Goal: Task Accomplishment & Management: Manage account settings

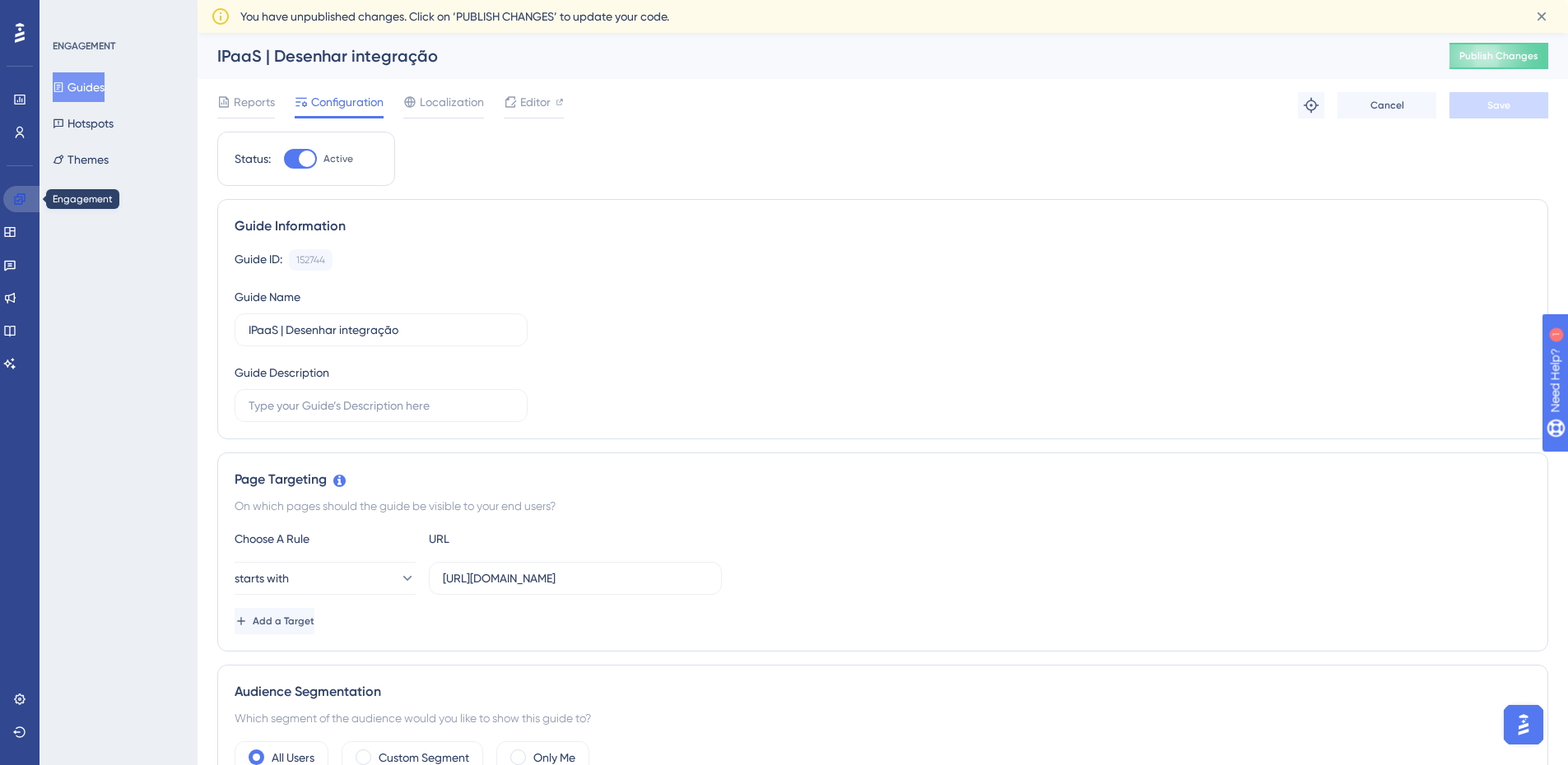
click at [28, 195] on link at bounding box center [23, 200] width 39 height 27
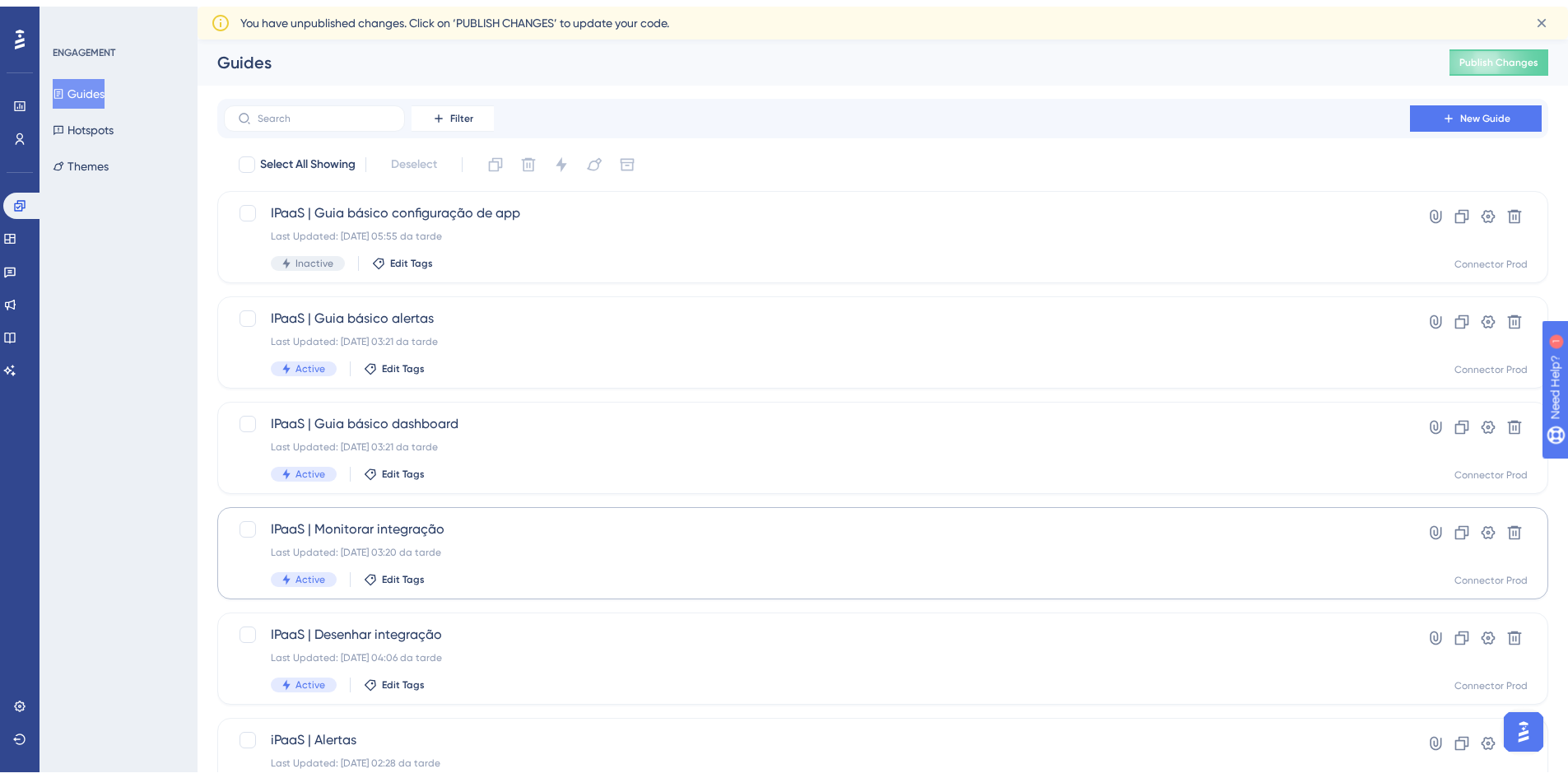
scroll to position [82, 0]
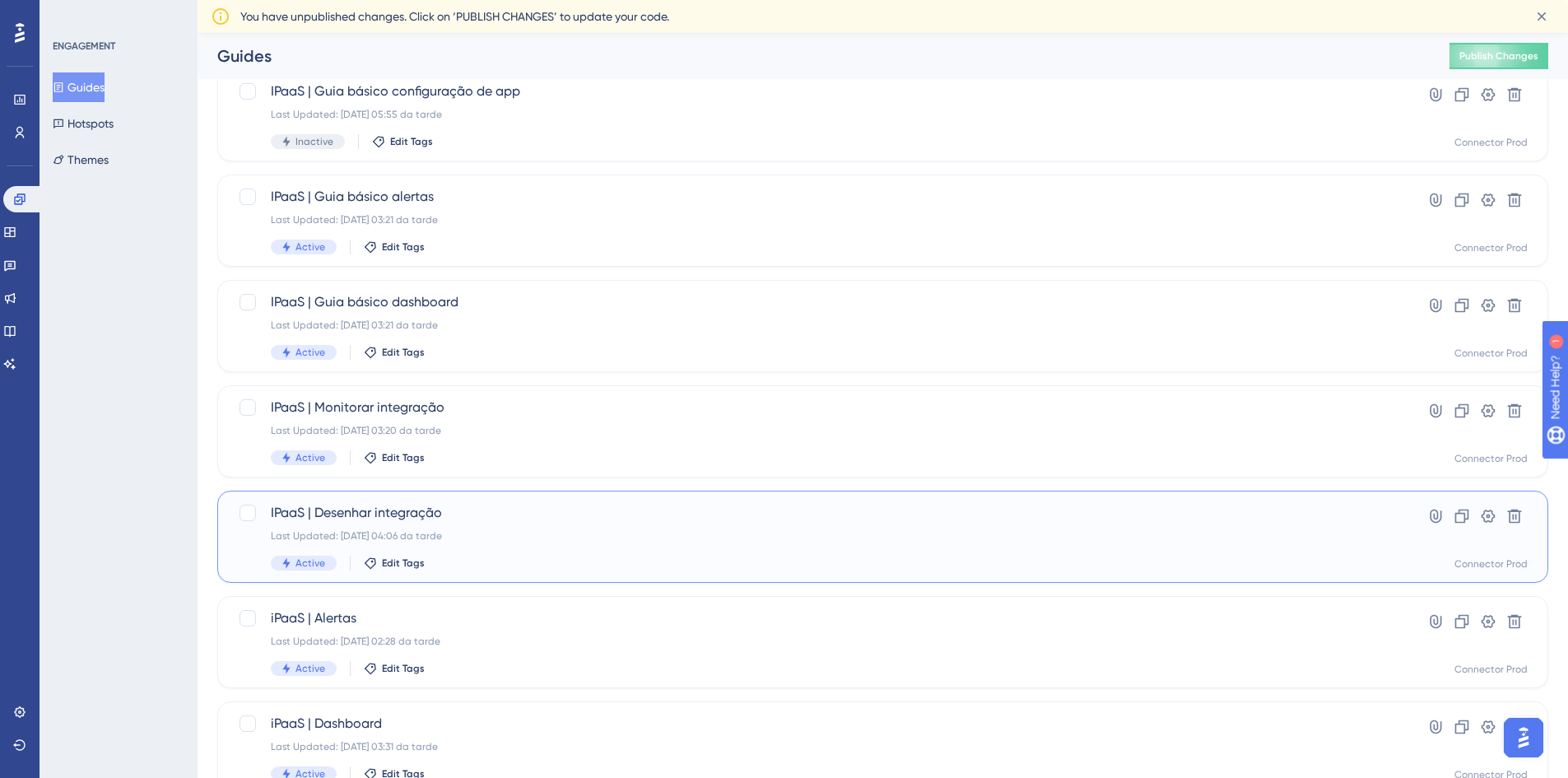
click at [560, 520] on span "IPaaS | Desenhar integração" at bounding box center [817, 513] width 1093 height 20
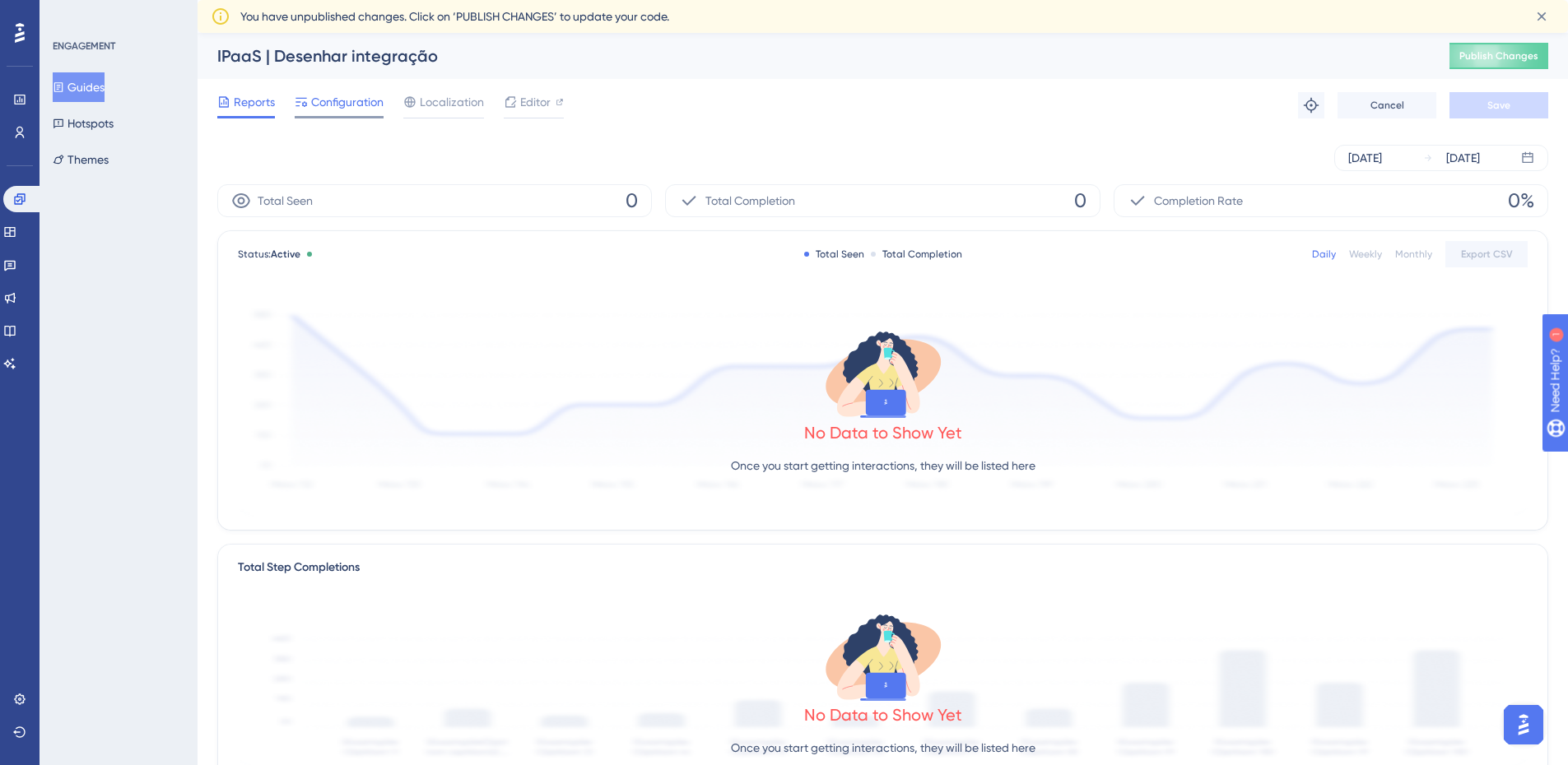
click at [326, 102] on span "Configuration" at bounding box center [347, 102] width 72 height 20
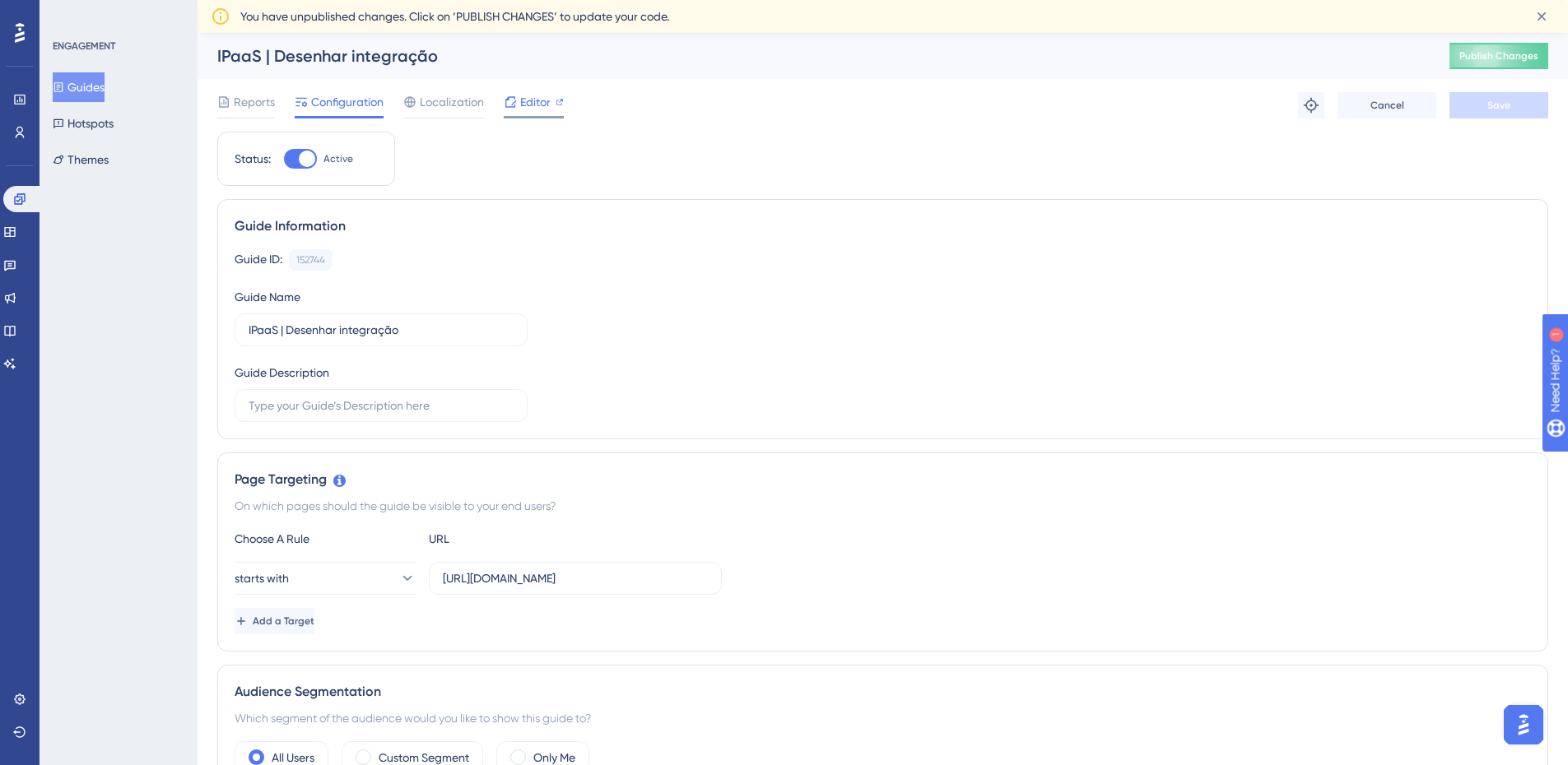
click at [542, 104] on span "Editor" at bounding box center [535, 102] width 30 height 20
click at [30, 202] on link at bounding box center [23, 200] width 39 height 27
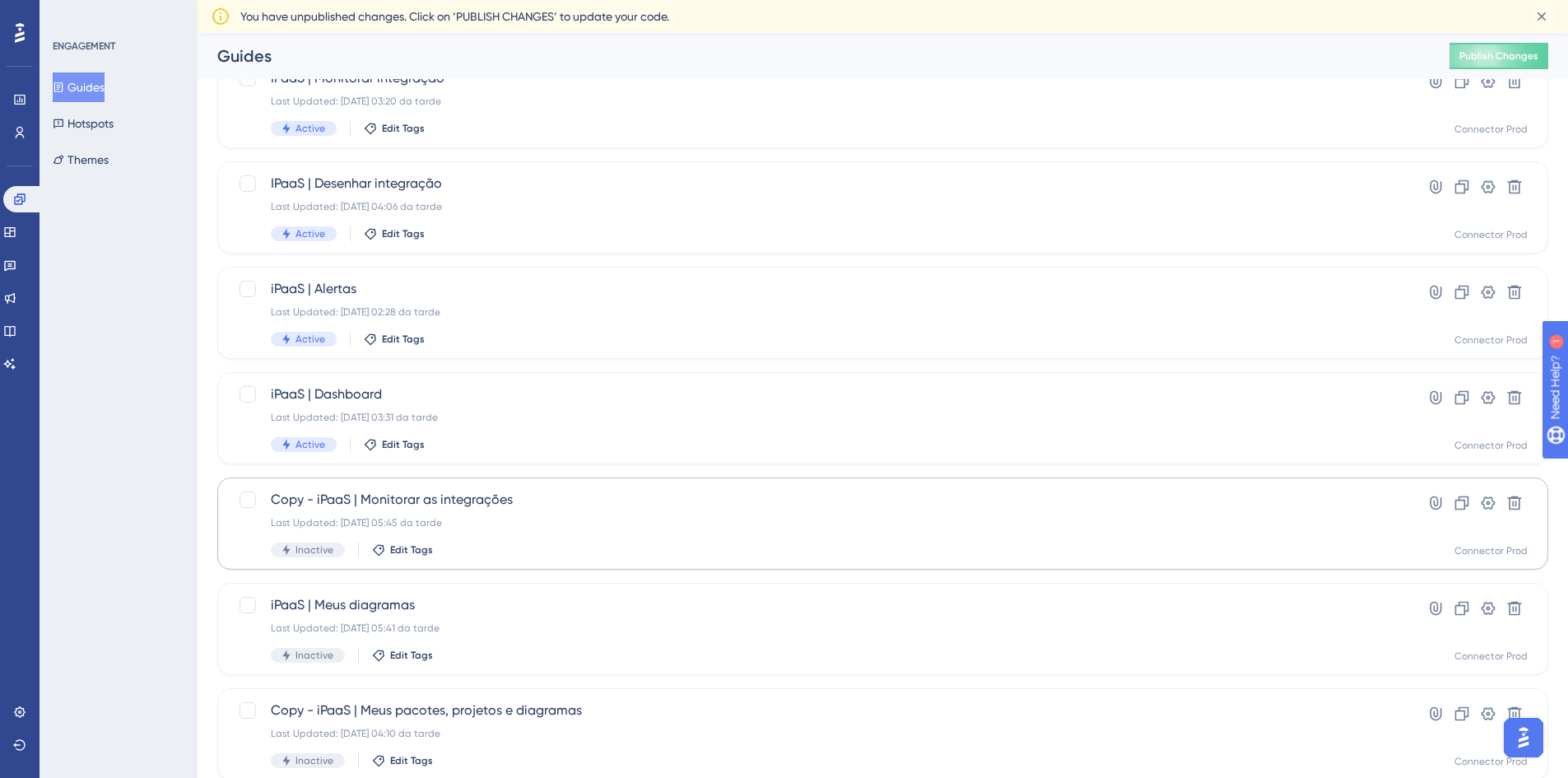
scroll to position [500, 0]
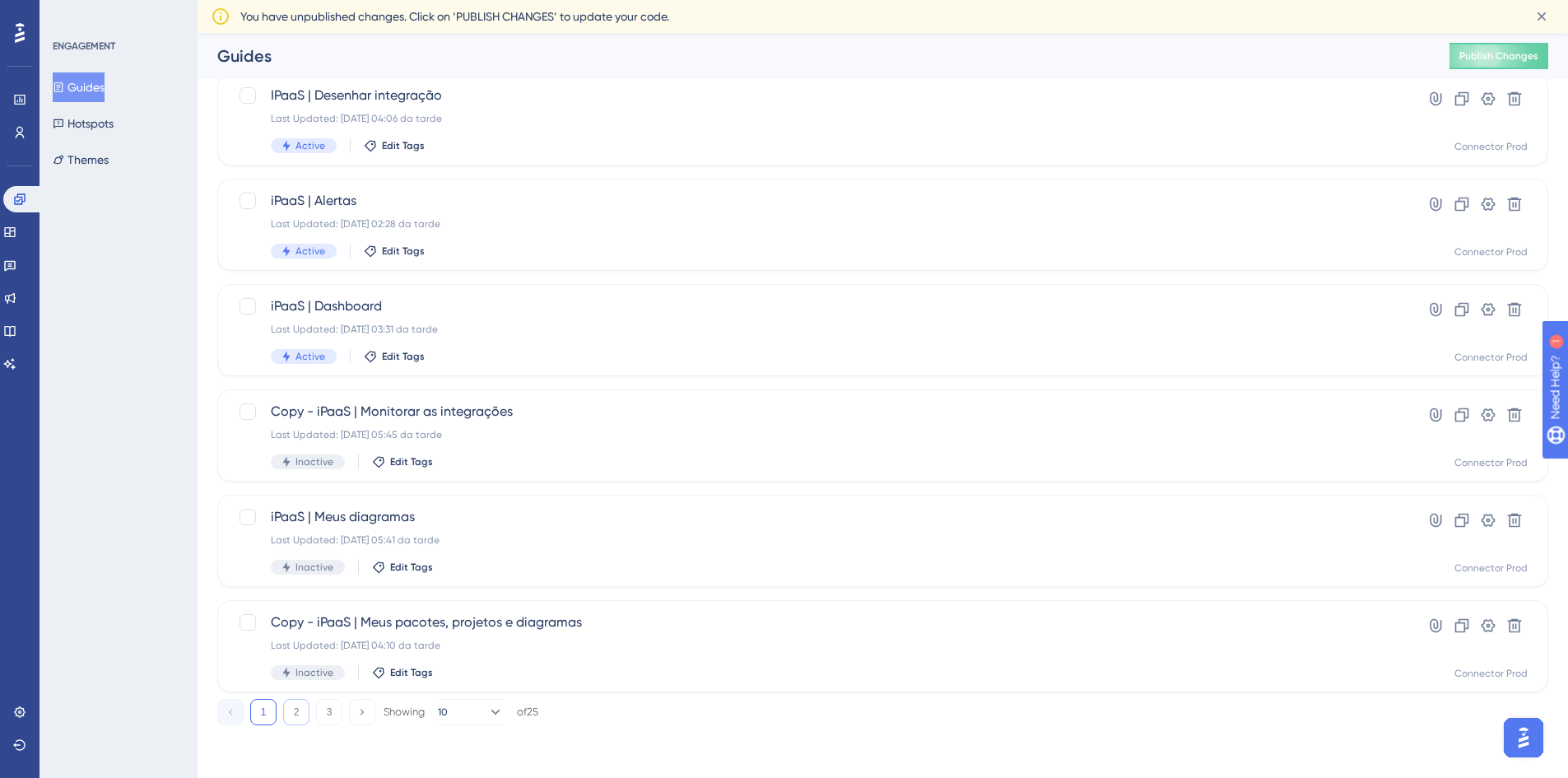
click at [306, 716] on button "2" at bounding box center [297, 713] width 27 height 27
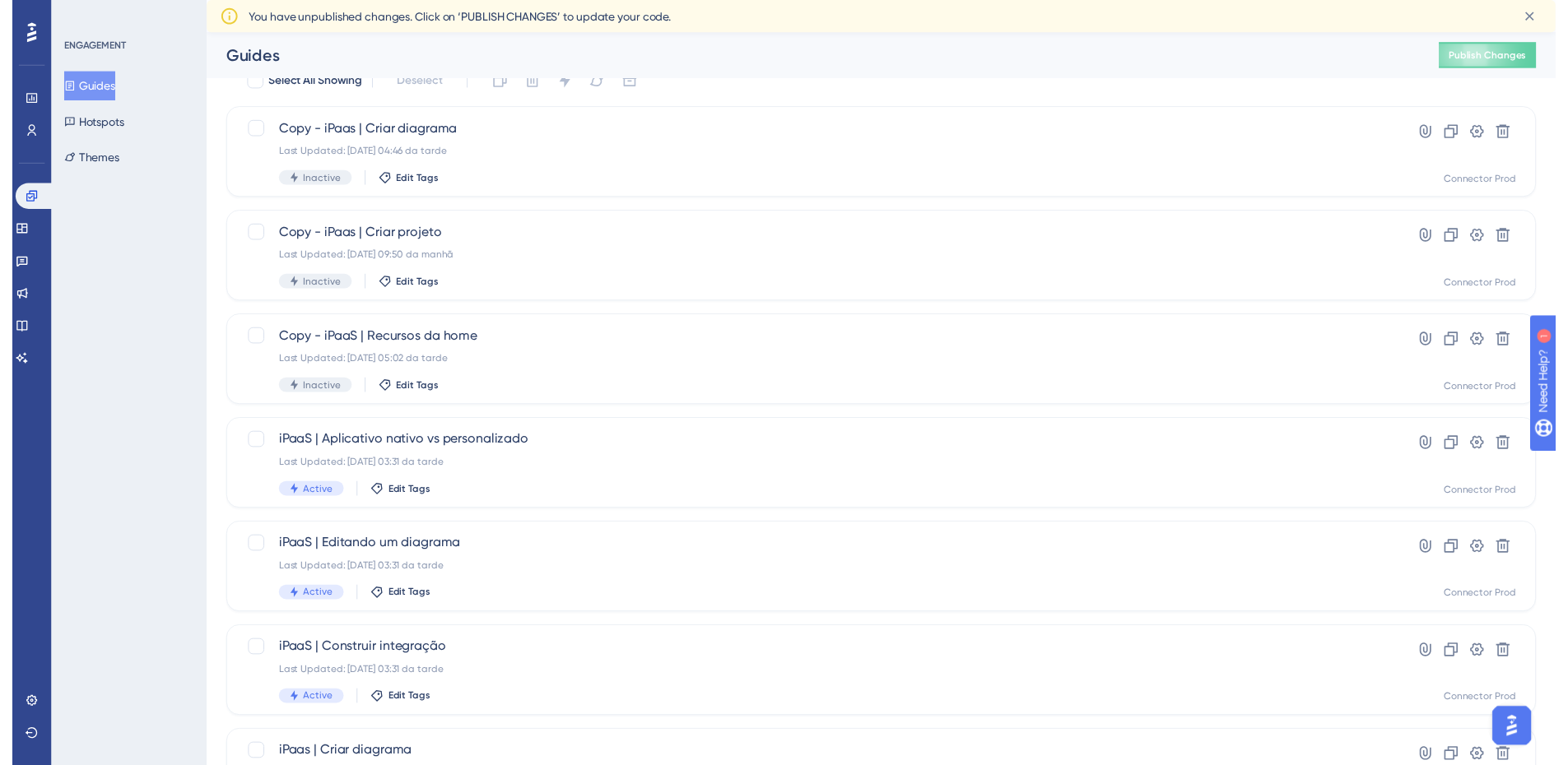
scroll to position [0, 0]
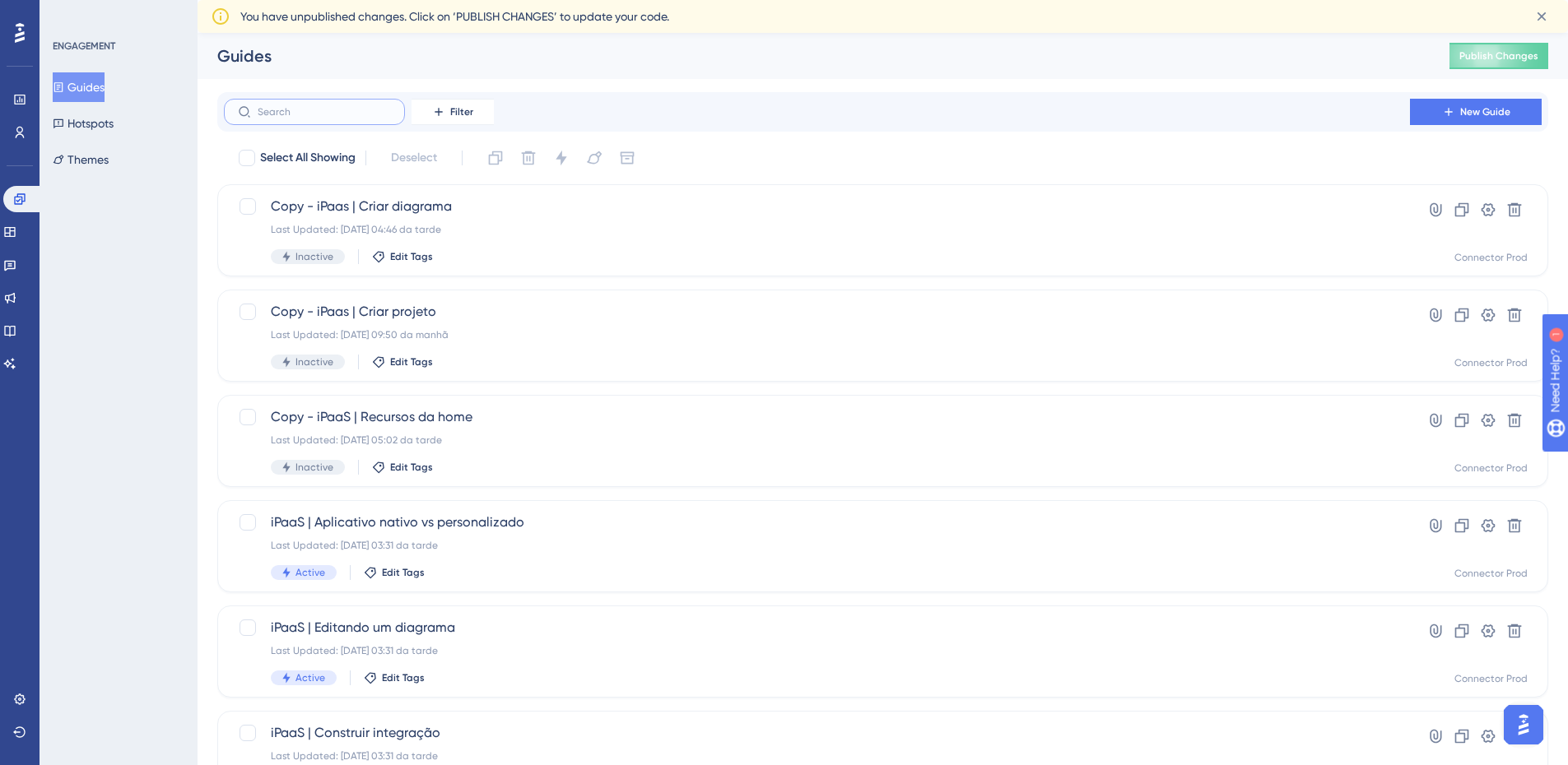
click at [344, 115] on input "text" at bounding box center [325, 111] width 134 height 12
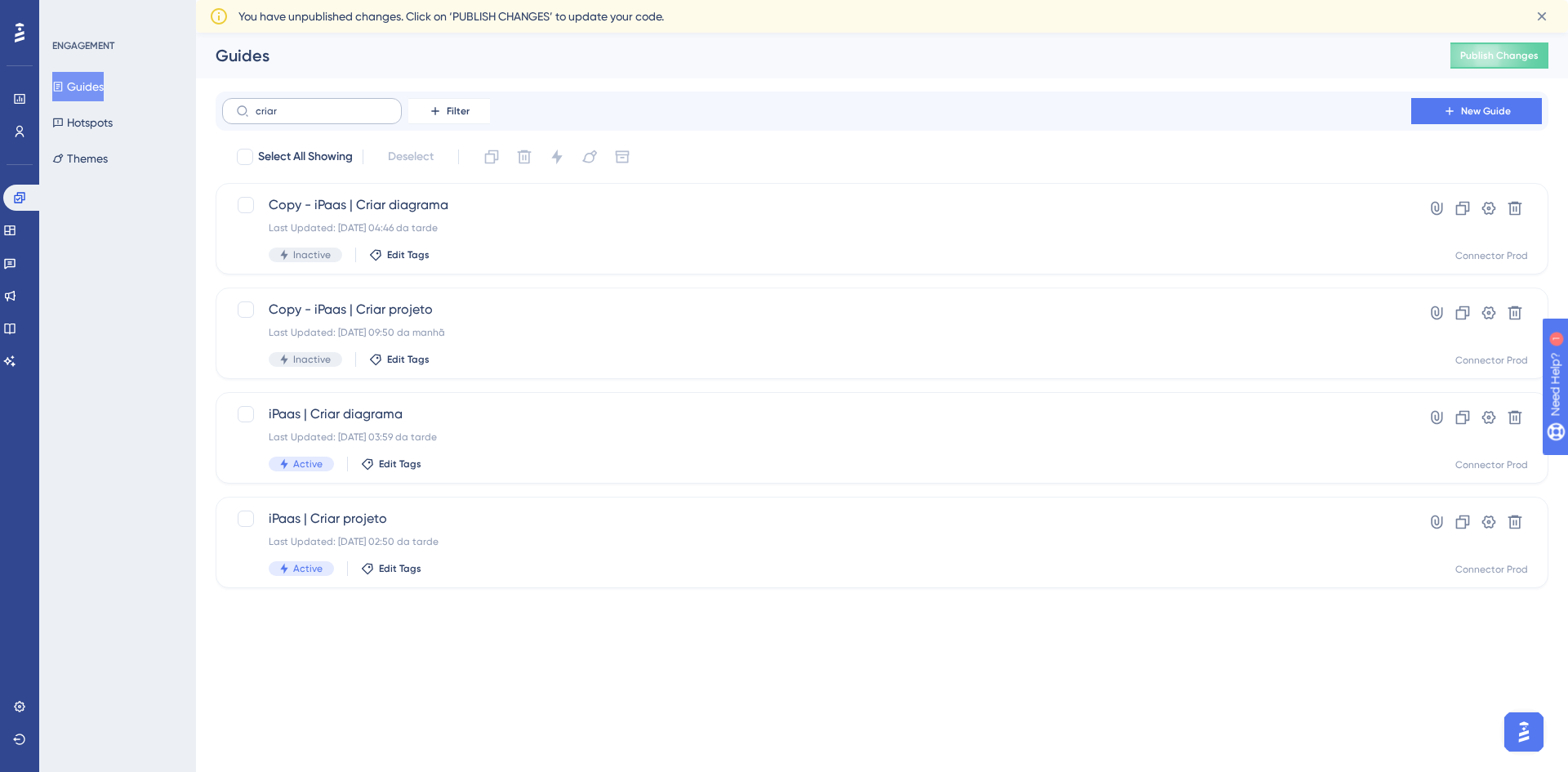
click at [309, 117] on label "criar" at bounding box center [311, 112] width 180 height 27
click at [309, 117] on input "criar" at bounding box center [322, 111] width 133 height 12
type input "c"
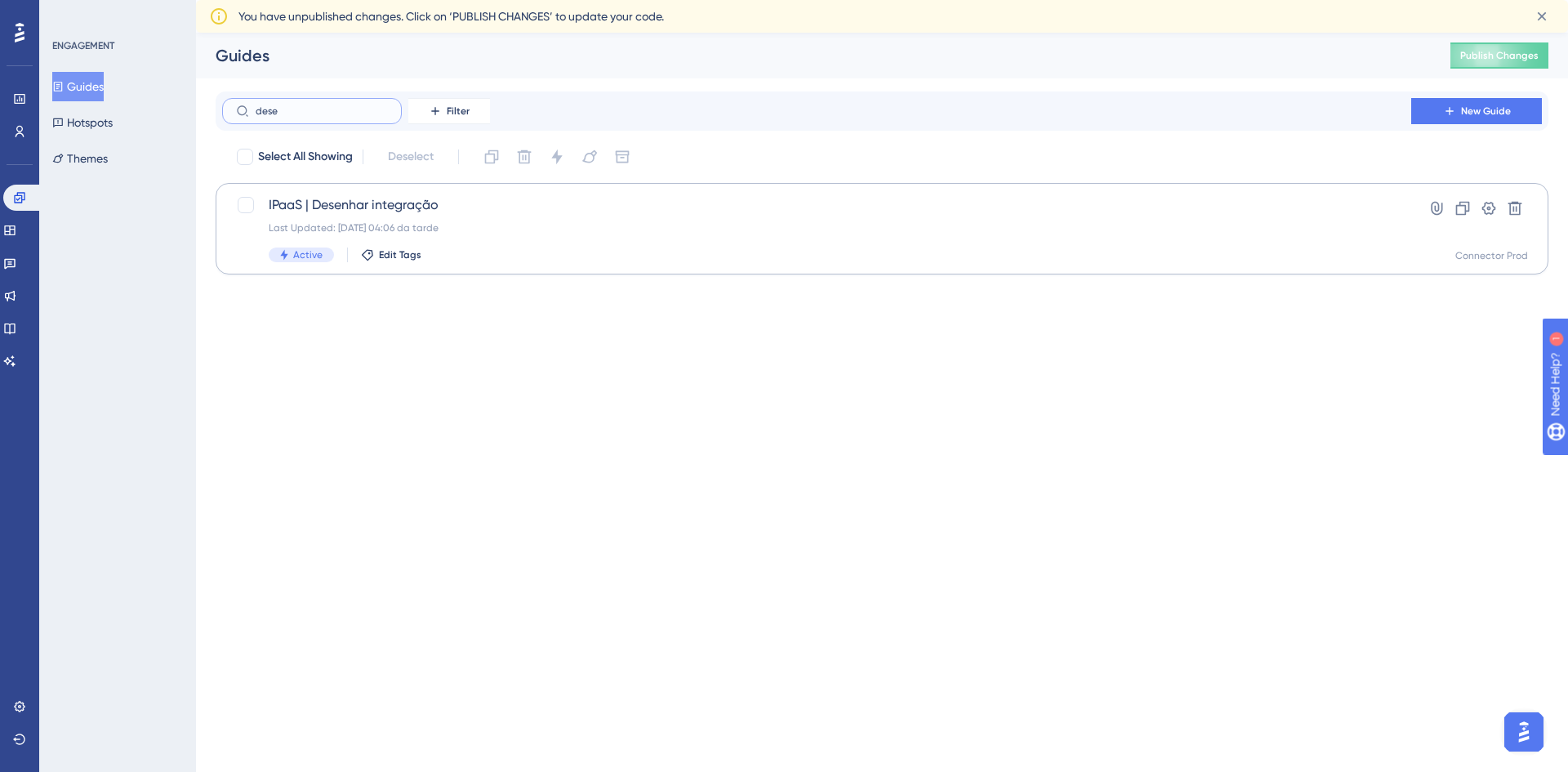
type input "dese"
click at [473, 218] on div "IPaaS | Desenhar integração Last Updated: 07.10.2025 04:06 da tarde Active Edit…" at bounding box center [817, 229] width 1096 height 67
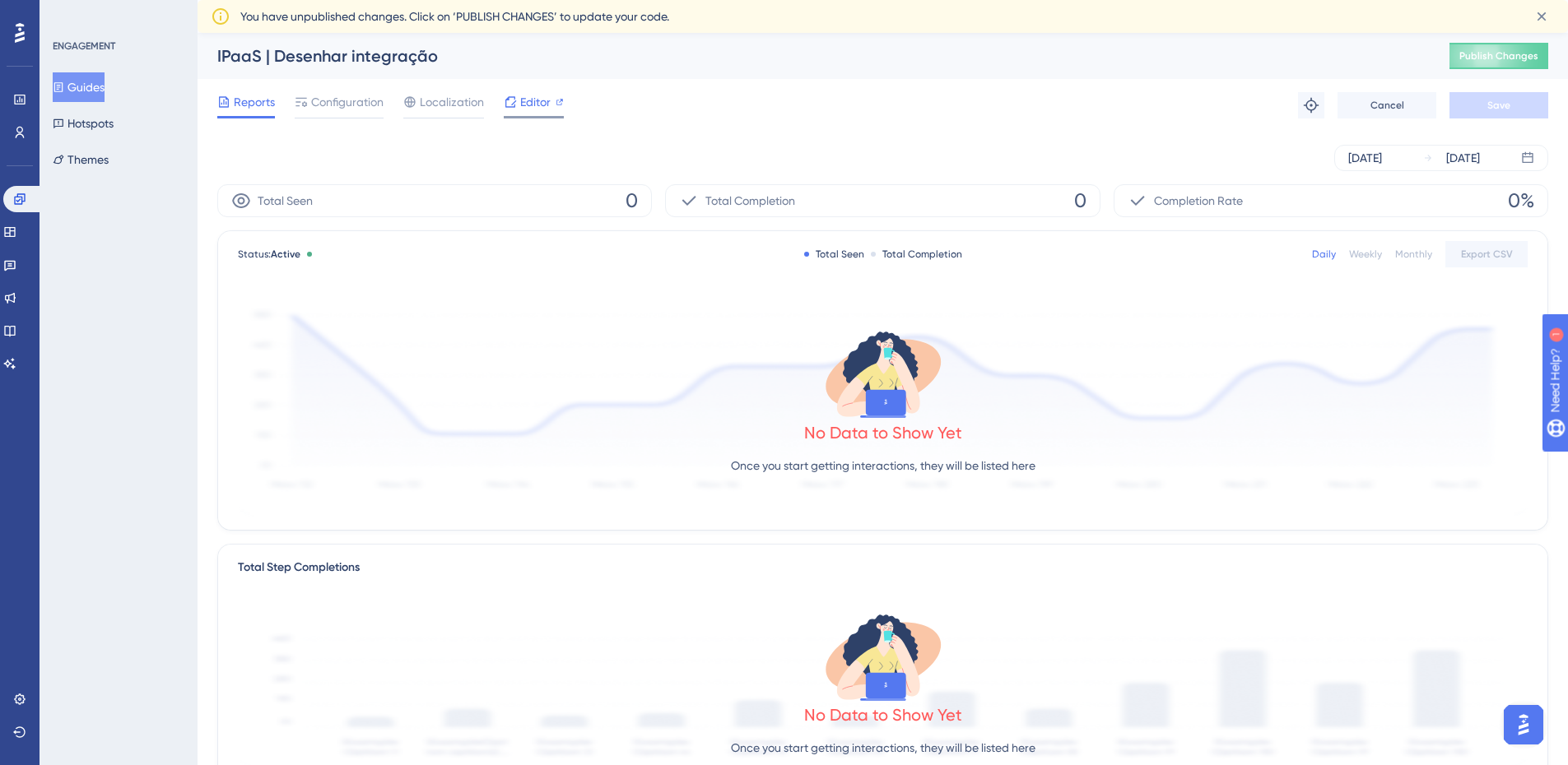
click at [524, 113] on div "Editor" at bounding box center [533, 105] width 60 height 27
click at [346, 112] on div "Configuration" at bounding box center [339, 105] width 89 height 27
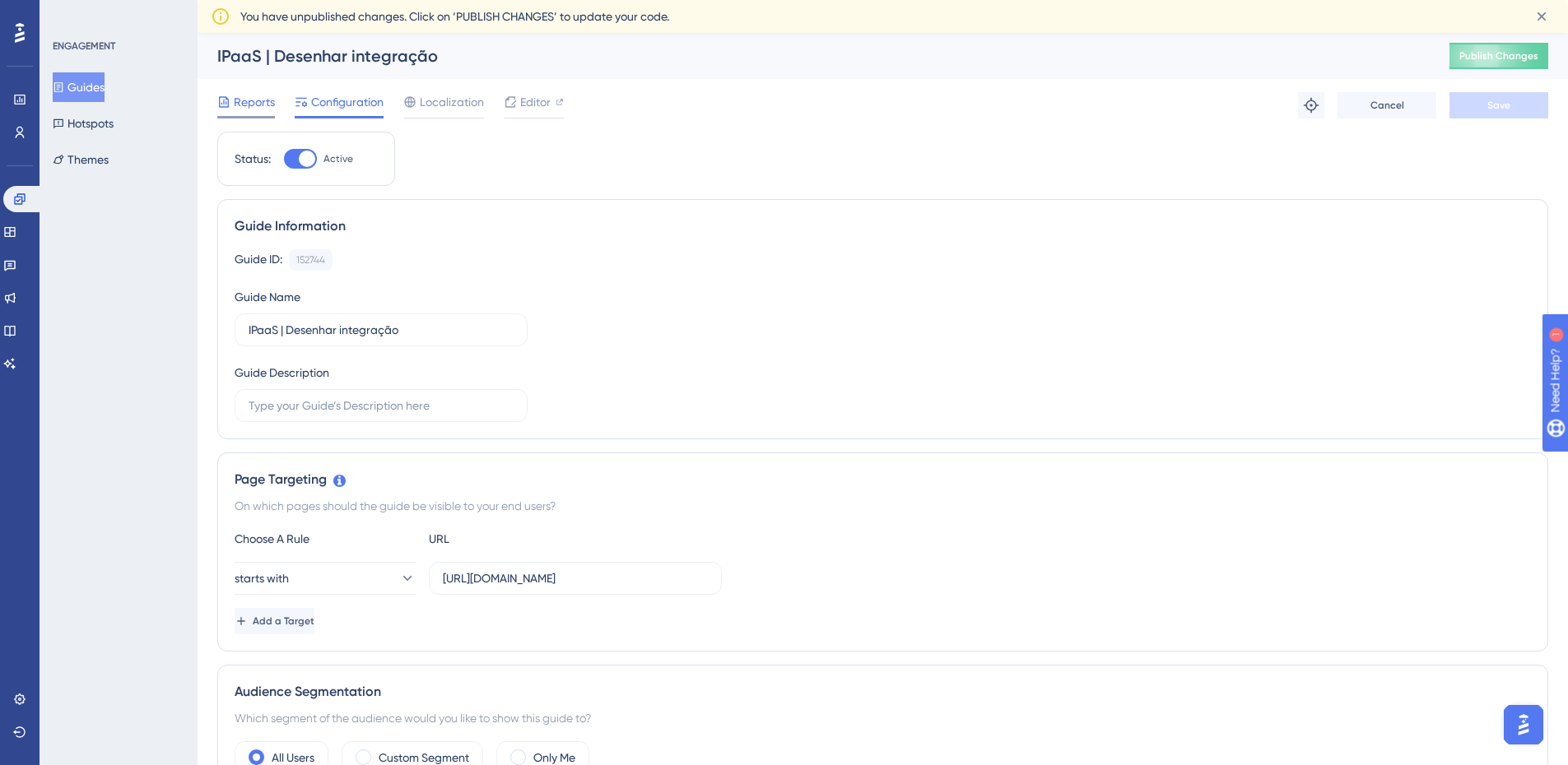
click at [260, 111] on span "Reports" at bounding box center [254, 102] width 41 height 20
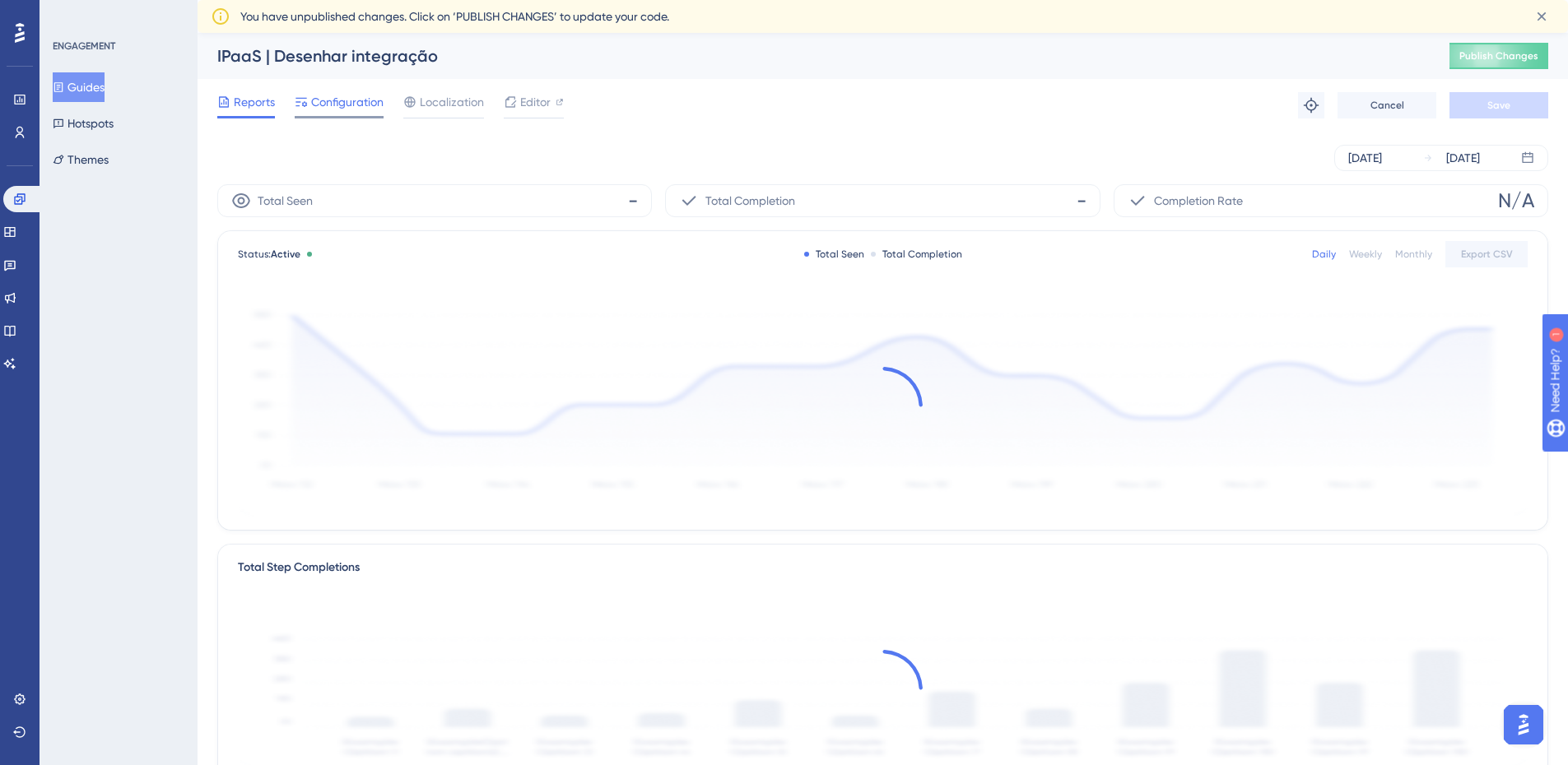
click at [311, 111] on span "Configuration" at bounding box center [347, 102] width 72 height 20
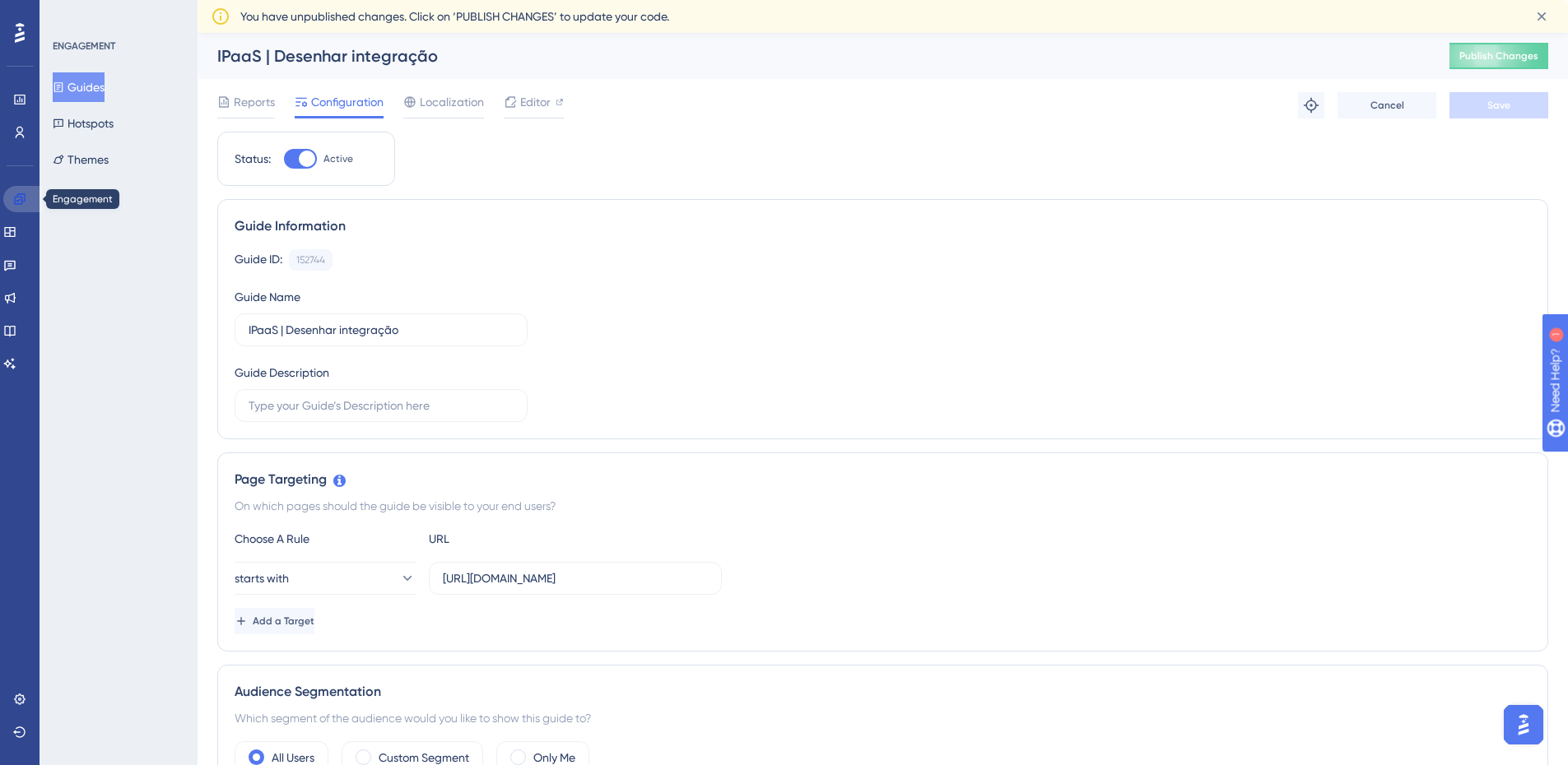
click at [36, 197] on link at bounding box center [23, 200] width 39 height 27
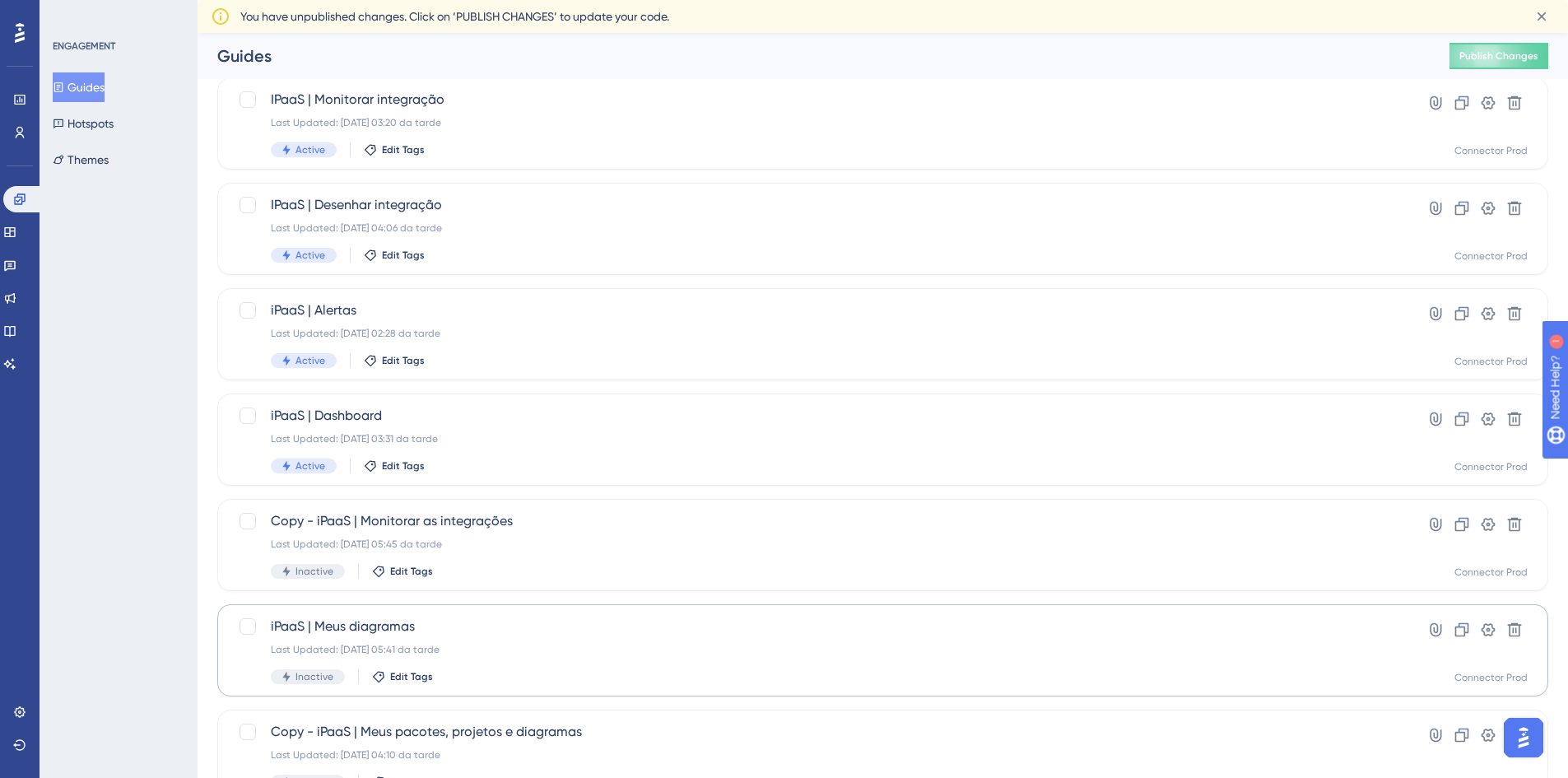
scroll to position [494, 0]
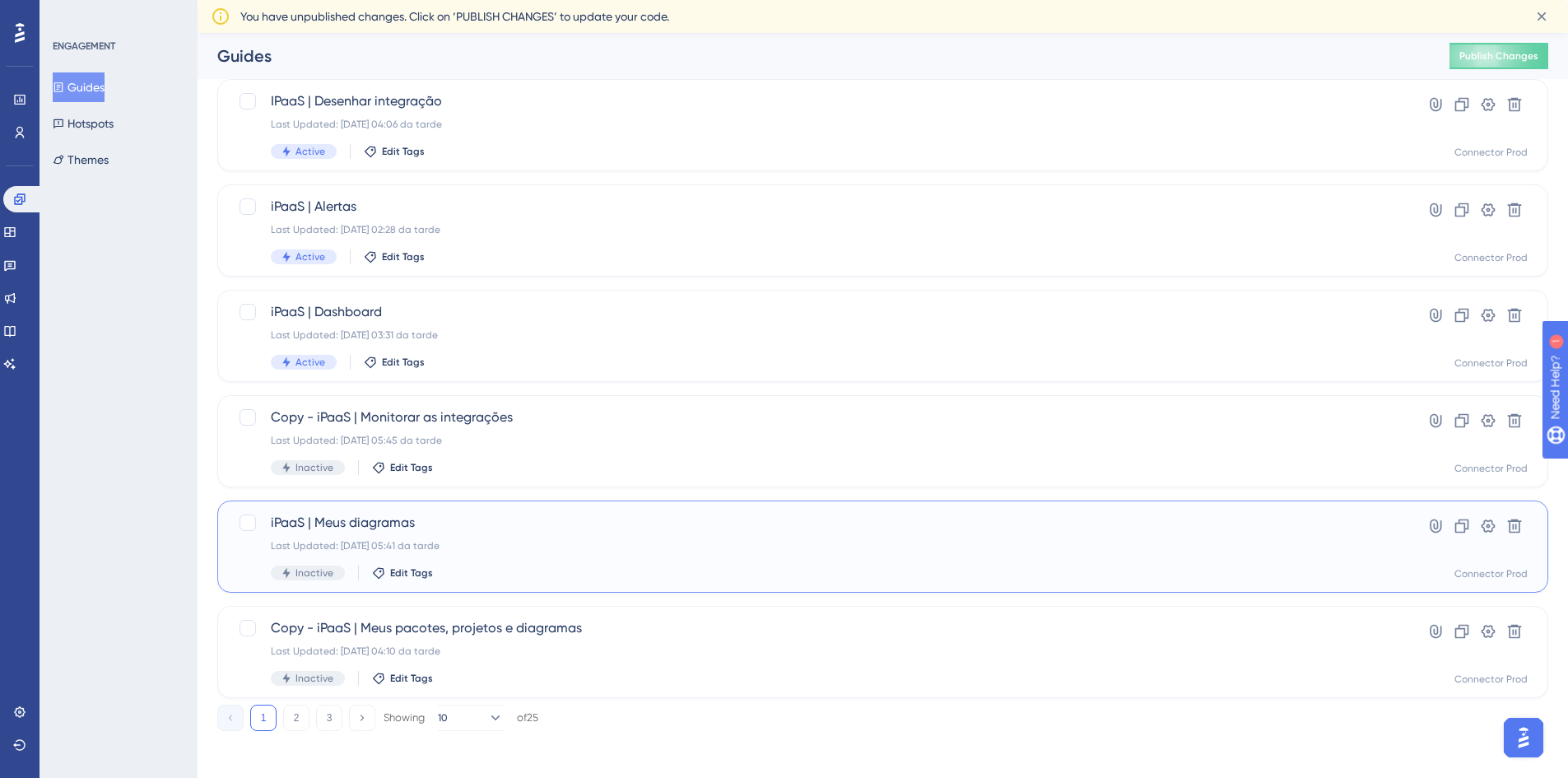
click at [667, 559] on div "iPaaS | Meus diagramas Last Updated: 06.10.2025 05:41 da tarde Inactive Edit Ta…" at bounding box center [817, 547] width 1093 height 68
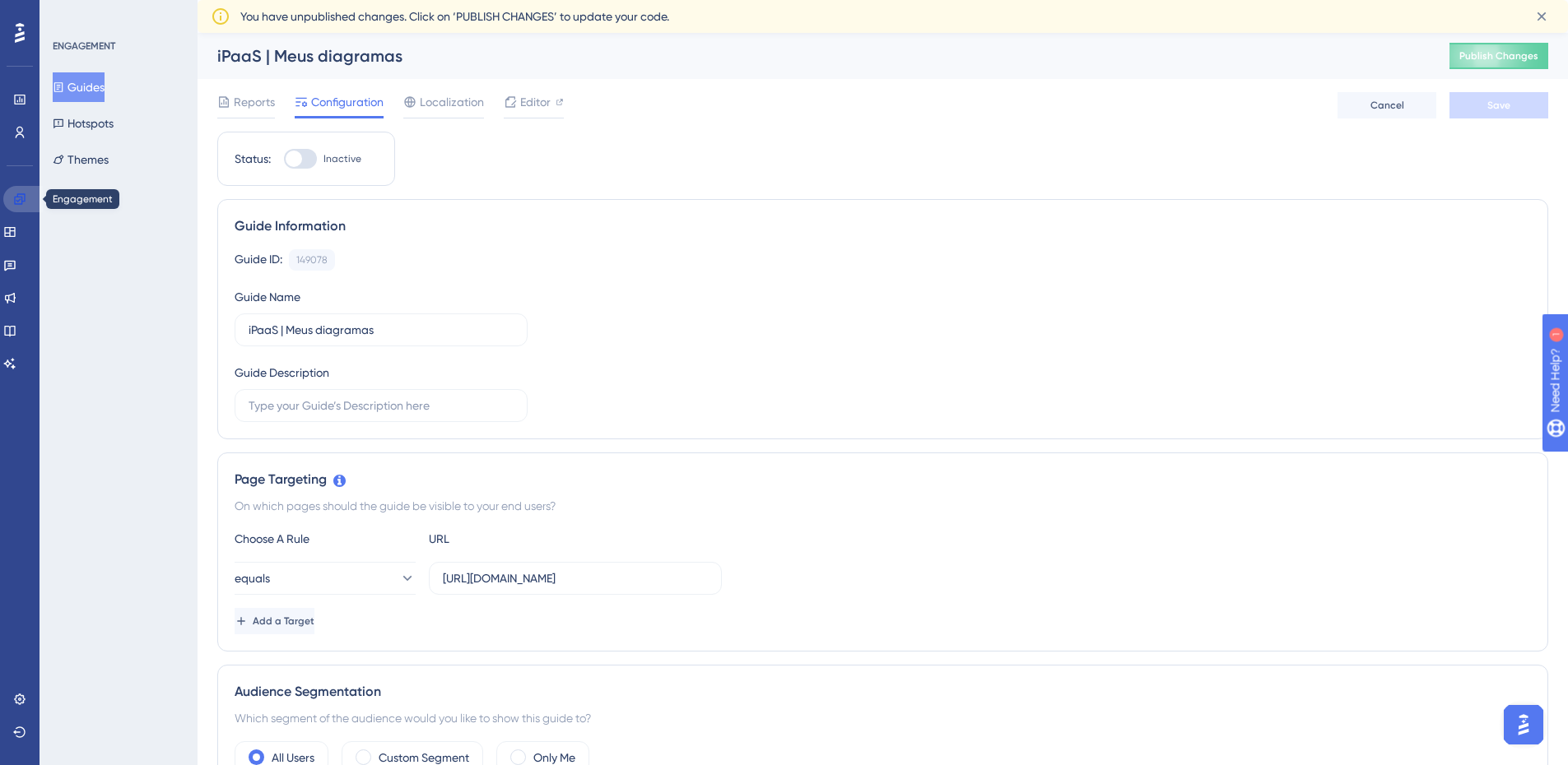
click at [22, 202] on icon at bounding box center [20, 199] width 11 height 11
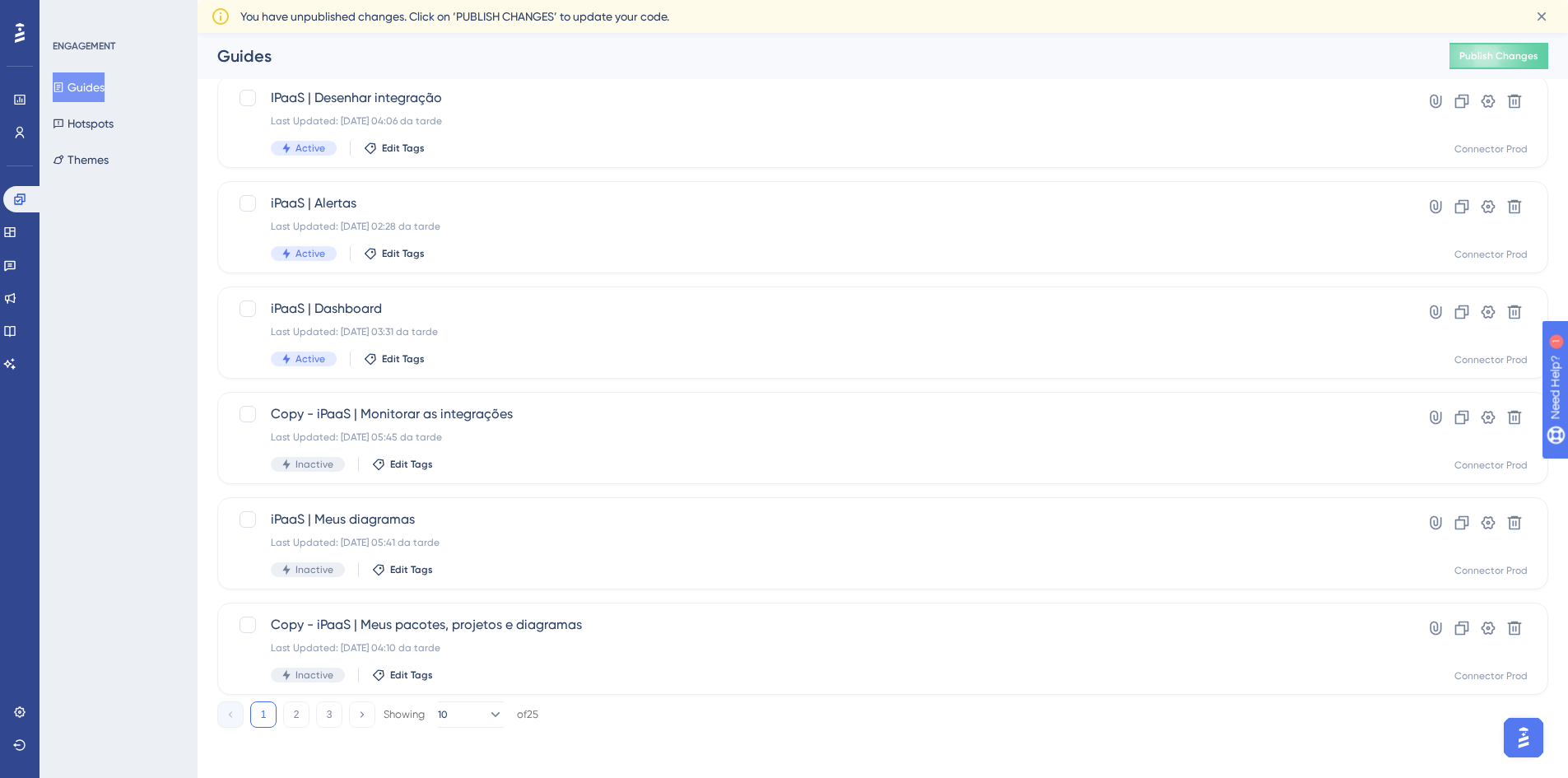
scroll to position [500, 0]
click at [301, 717] on button "2" at bounding box center [297, 713] width 27 height 27
click at [618, 308] on span "iPaas | Criar diagrama" at bounding box center [817, 306] width 1093 height 20
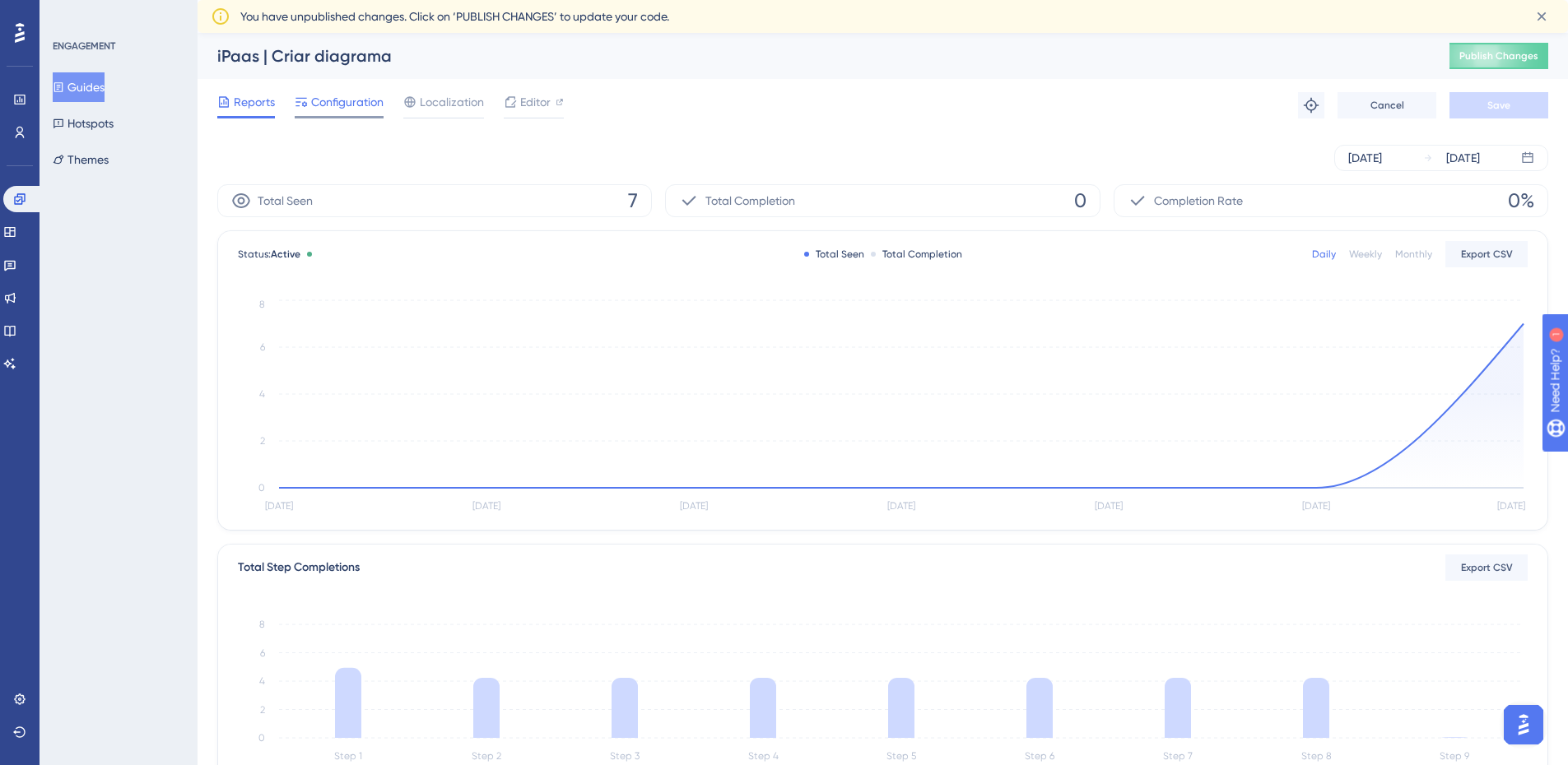
click at [367, 111] on span "Configuration" at bounding box center [347, 102] width 72 height 20
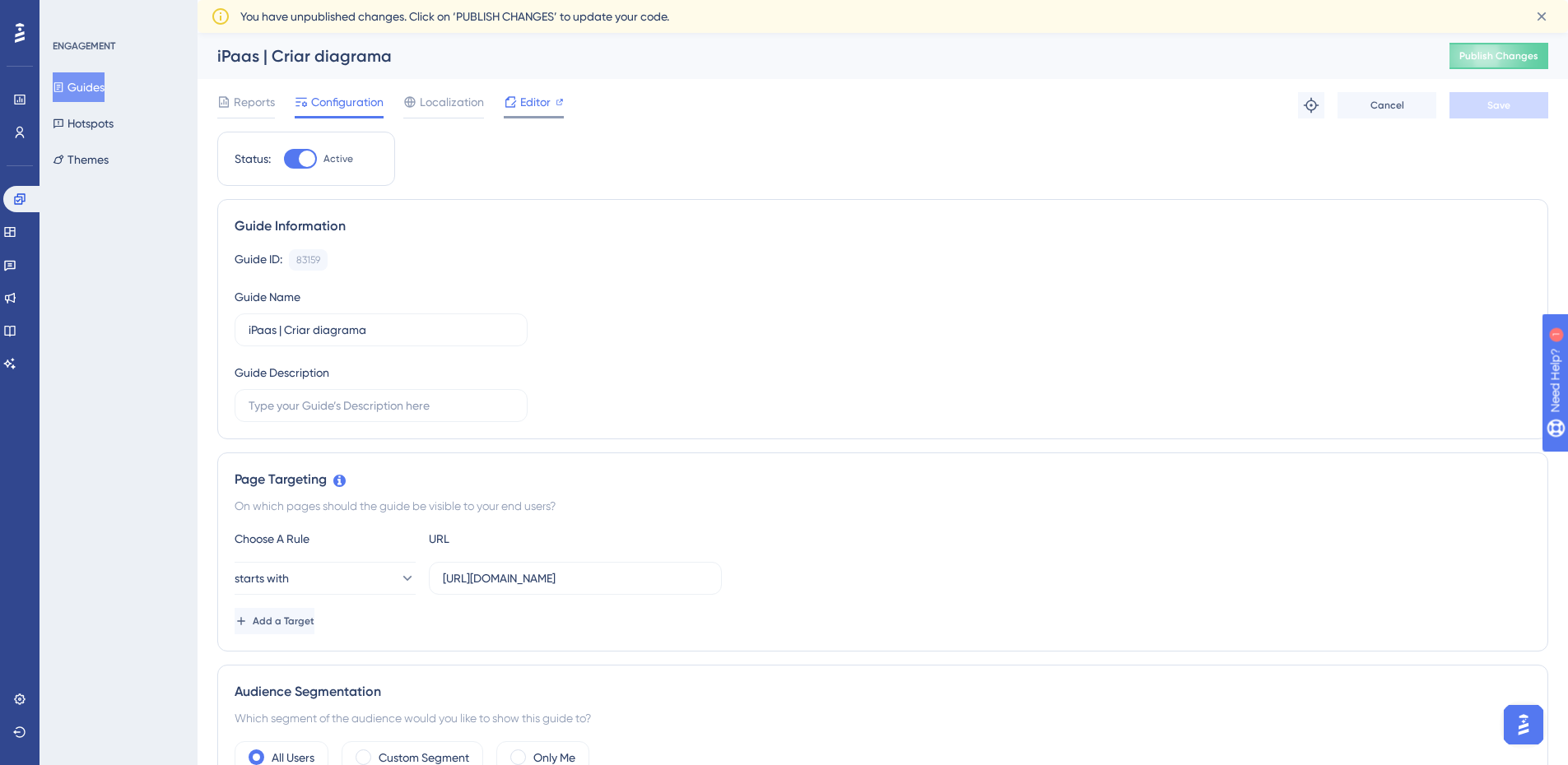
click at [532, 97] on span "Editor" at bounding box center [535, 102] width 30 height 20
click at [16, 132] on icon at bounding box center [20, 132] width 13 height 13
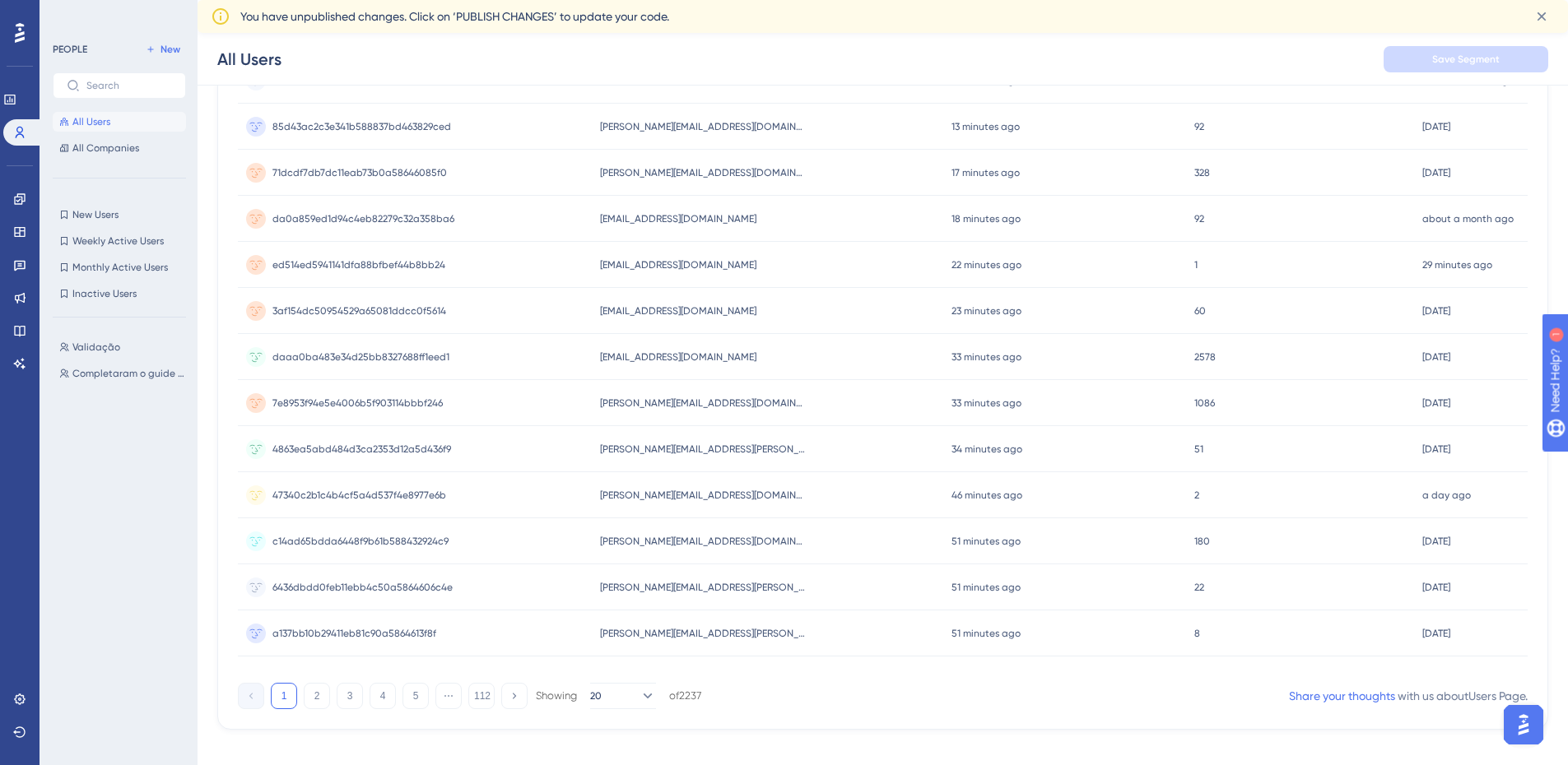
scroll to position [591, 0]
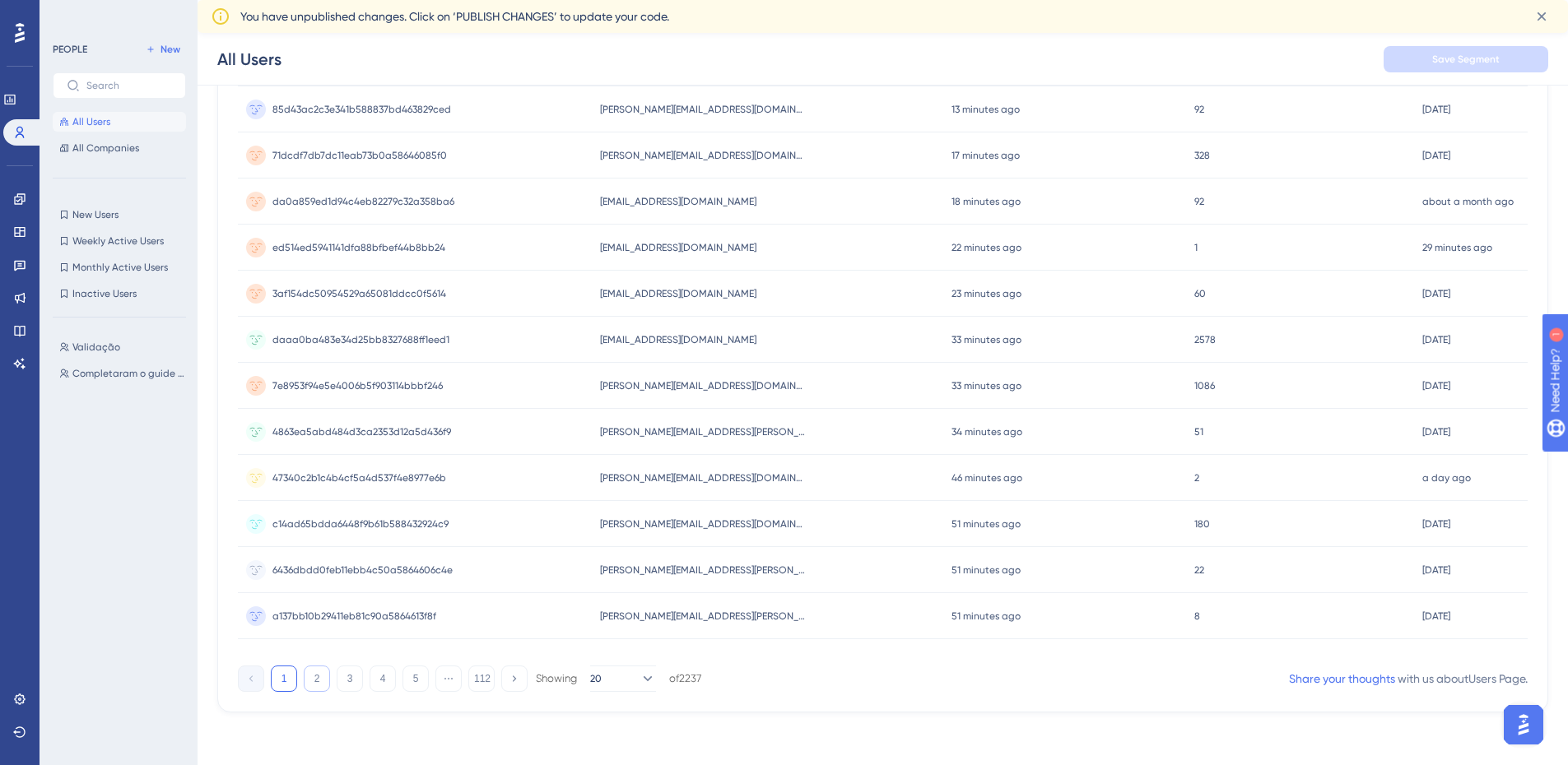
click at [314, 679] on button "2" at bounding box center [318, 679] width 27 height 27
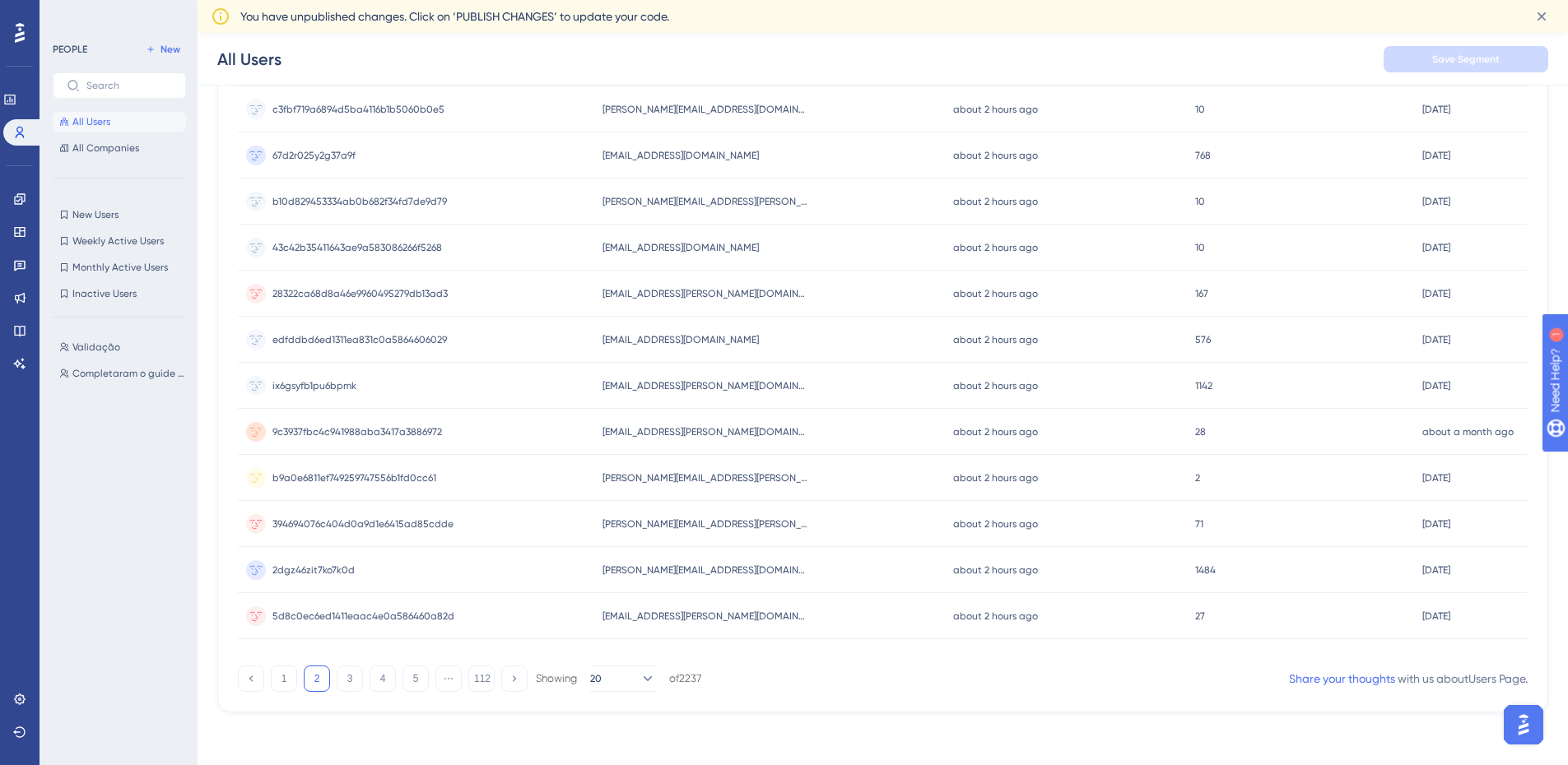
click at [1524, 162] on div "Filter 2237 people out of 2237 people Export CSV Available Attributes (15) User…" at bounding box center [883, 129] width 1332 height 1165
click at [347, 687] on button "3" at bounding box center [351, 679] width 27 height 27
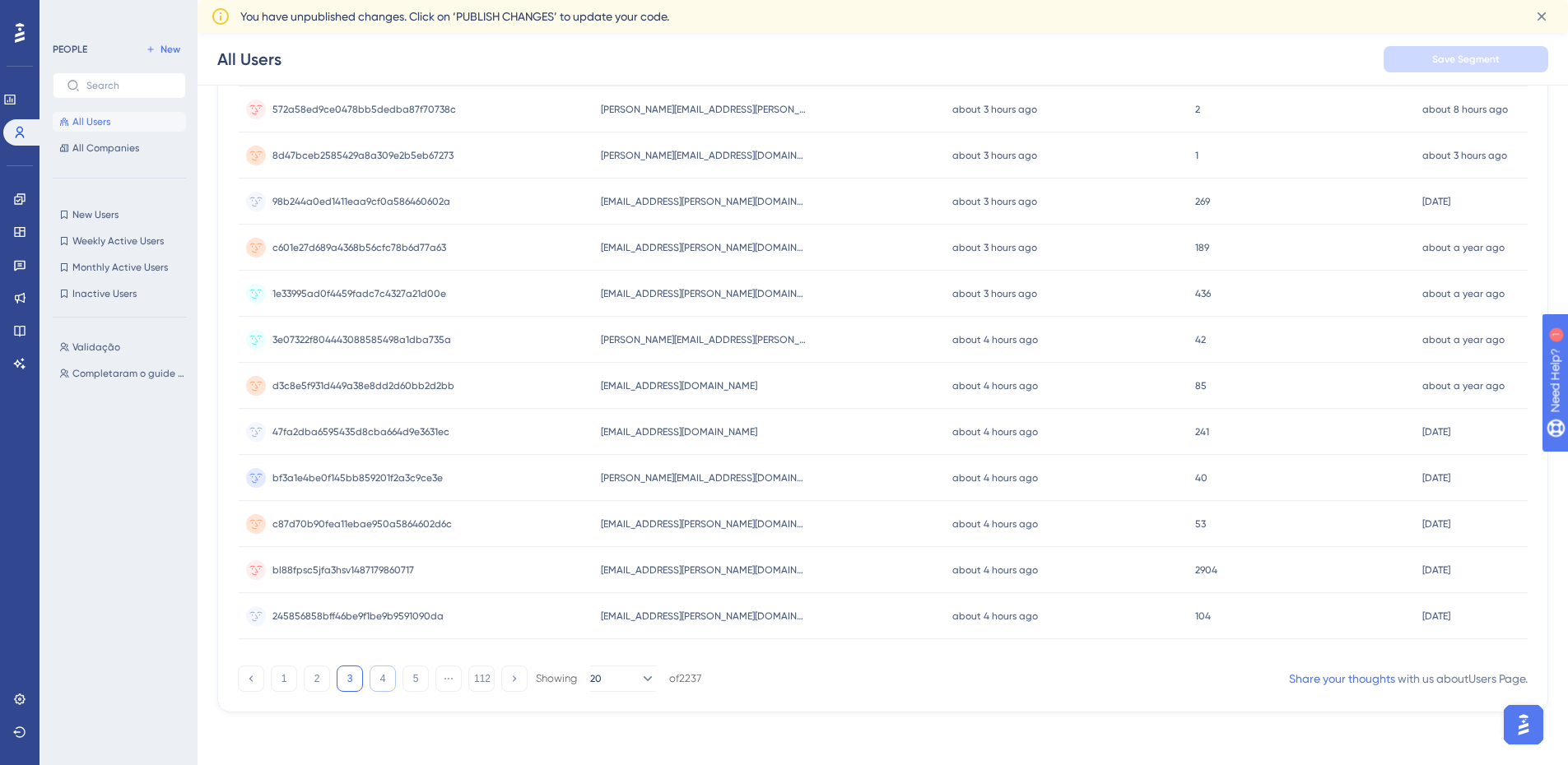
click at [392, 682] on button "4" at bounding box center [383, 679] width 27 height 27
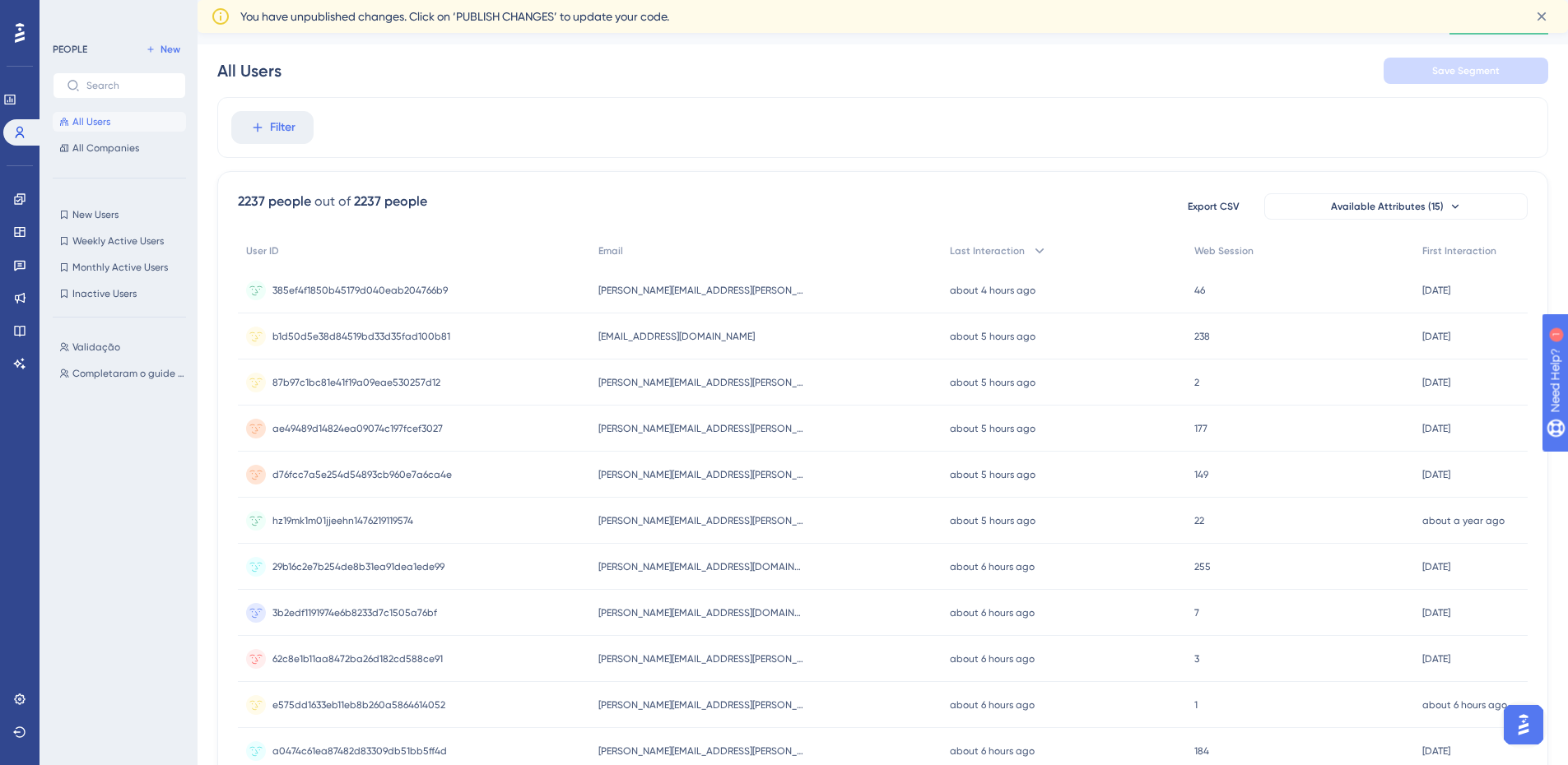
scroll to position [0, 0]
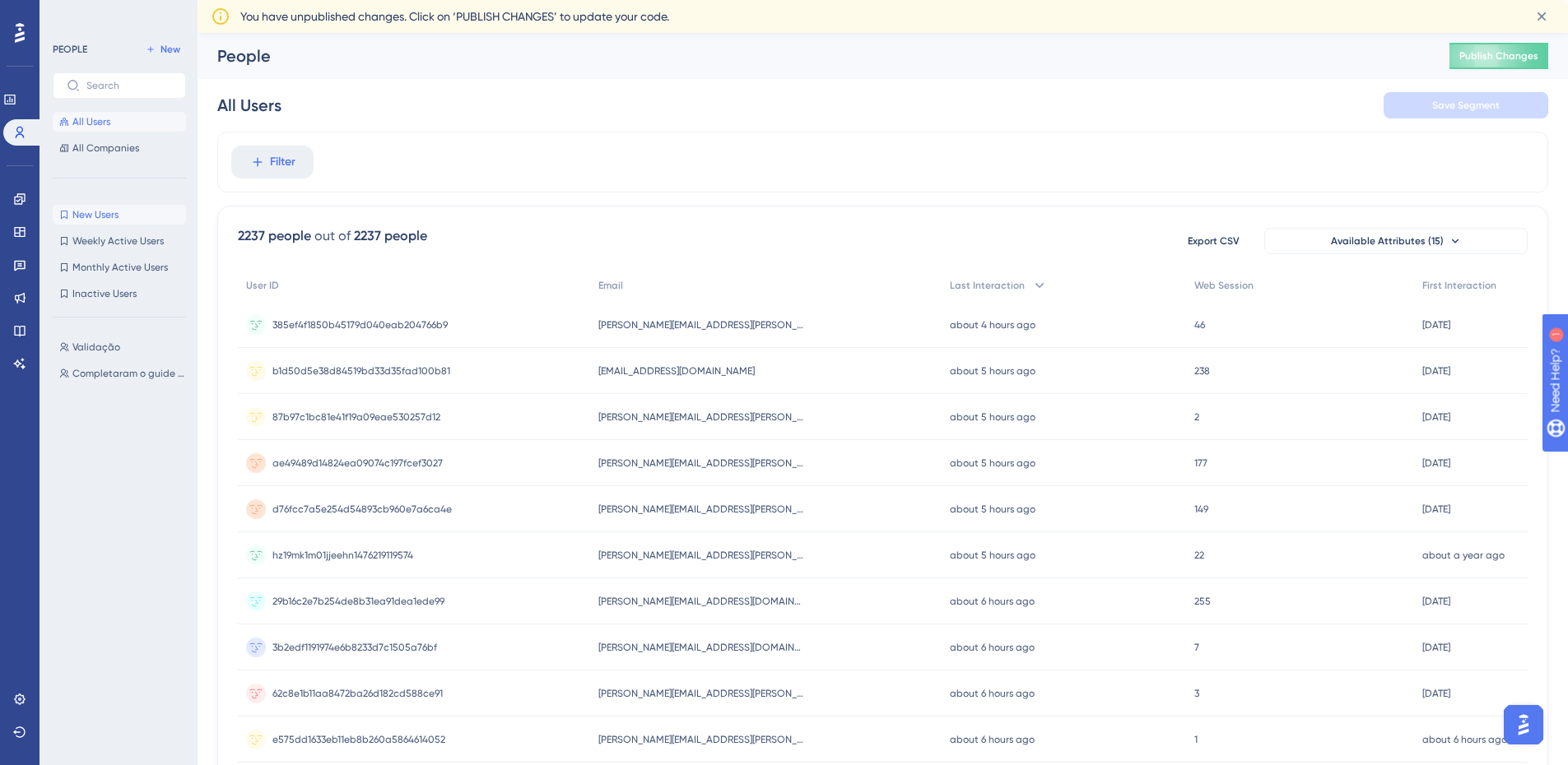
click at [117, 216] on span "New Users" at bounding box center [95, 215] width 46 height 13
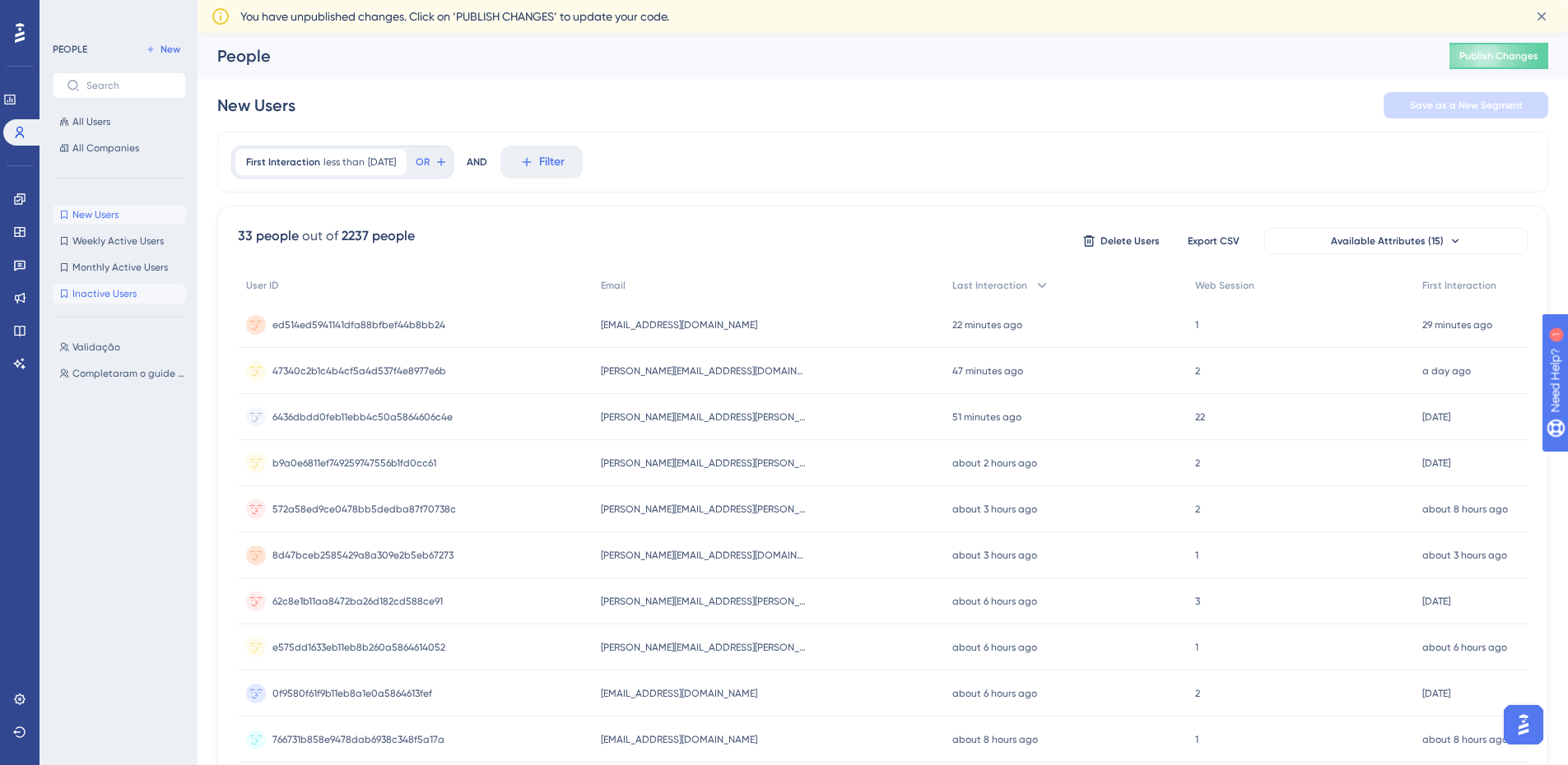
click at [133, 292] on span "Inactive Users" at bounding box center [104, 293] width 64 height 13
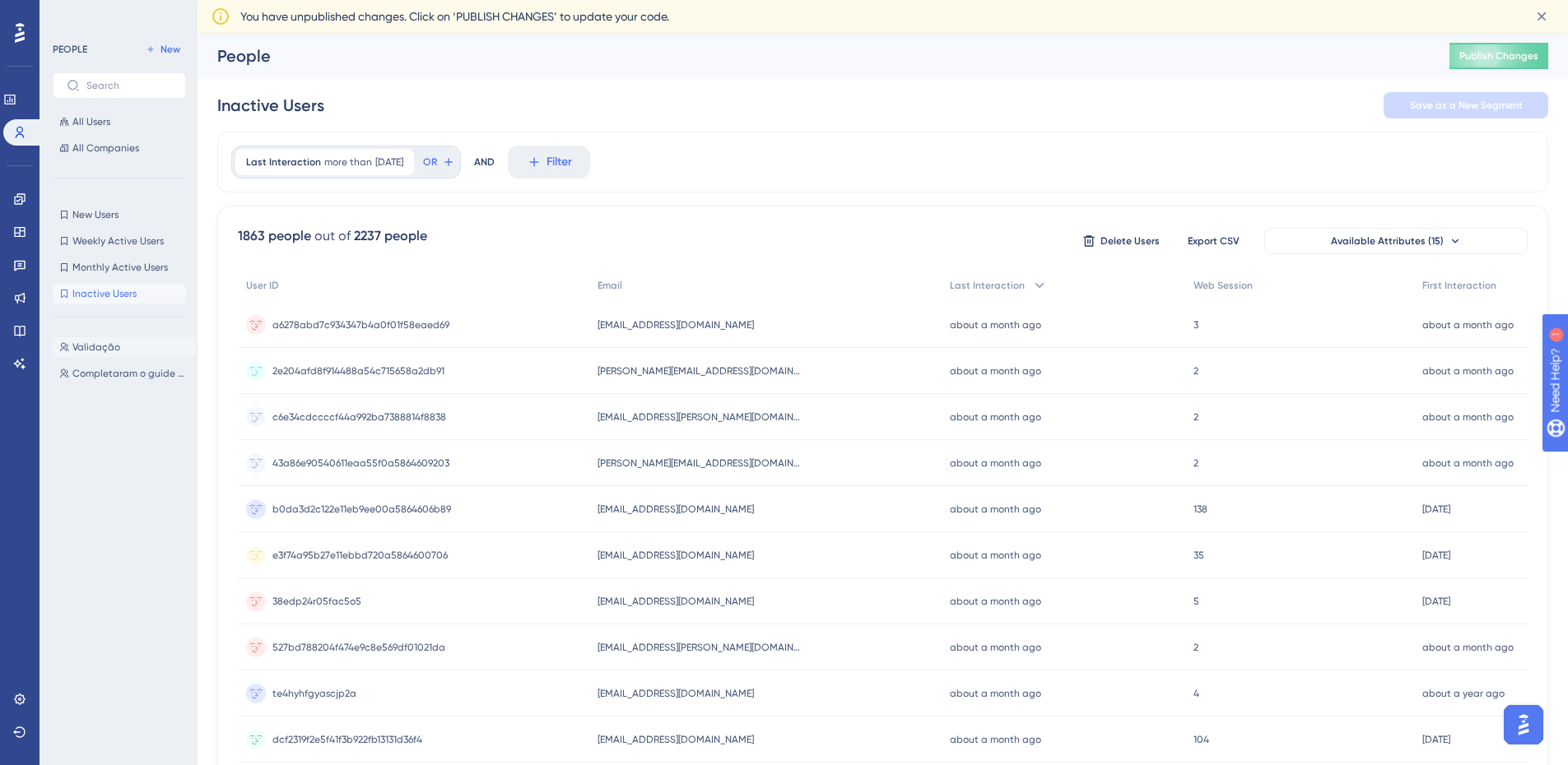
click at [111, 353] on span "Validação" at bounding box center [96, 347] width 48 height 13
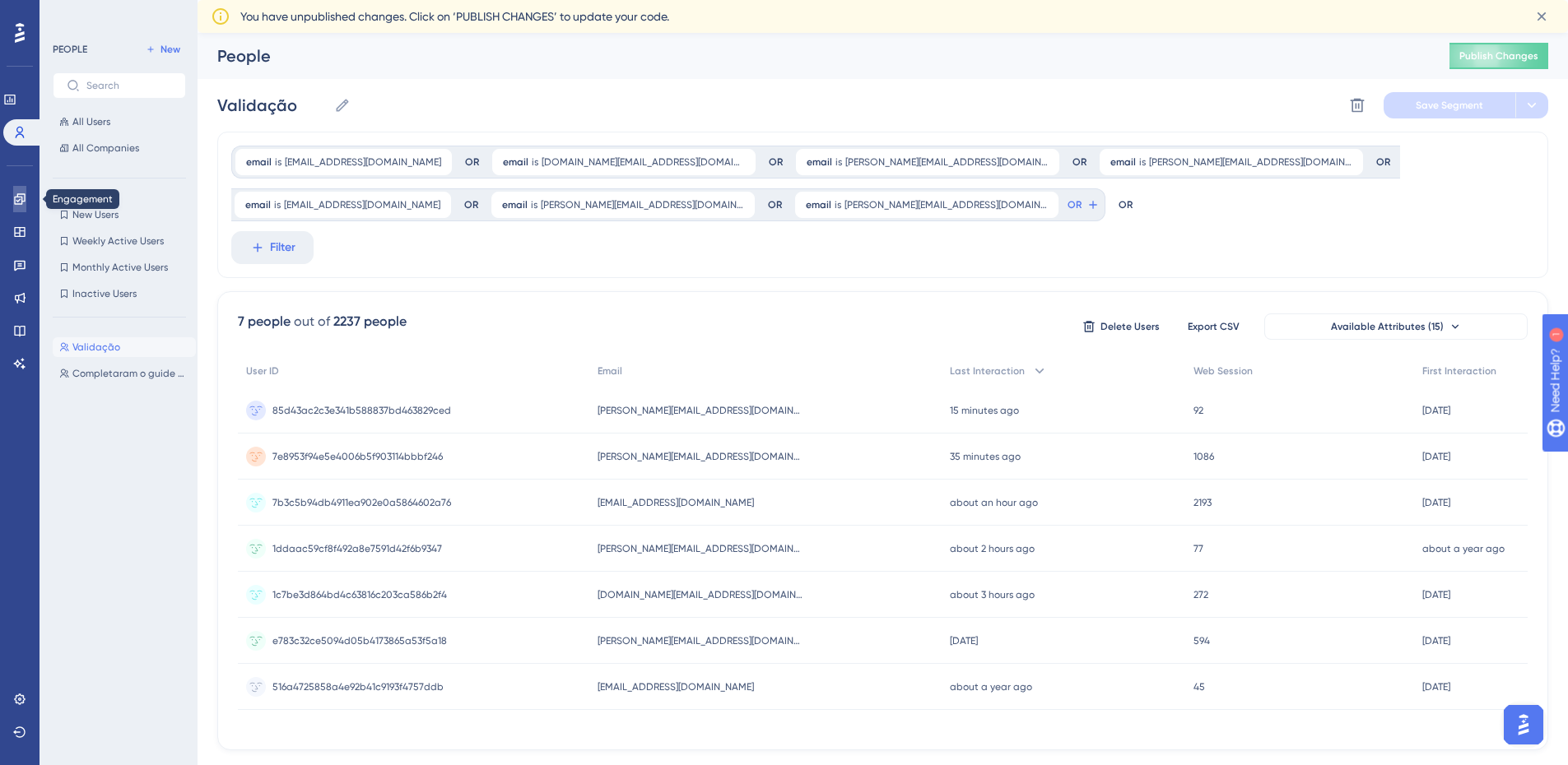
click at [13, 199] on link at bounding box center [20, 200] width 13 height 27
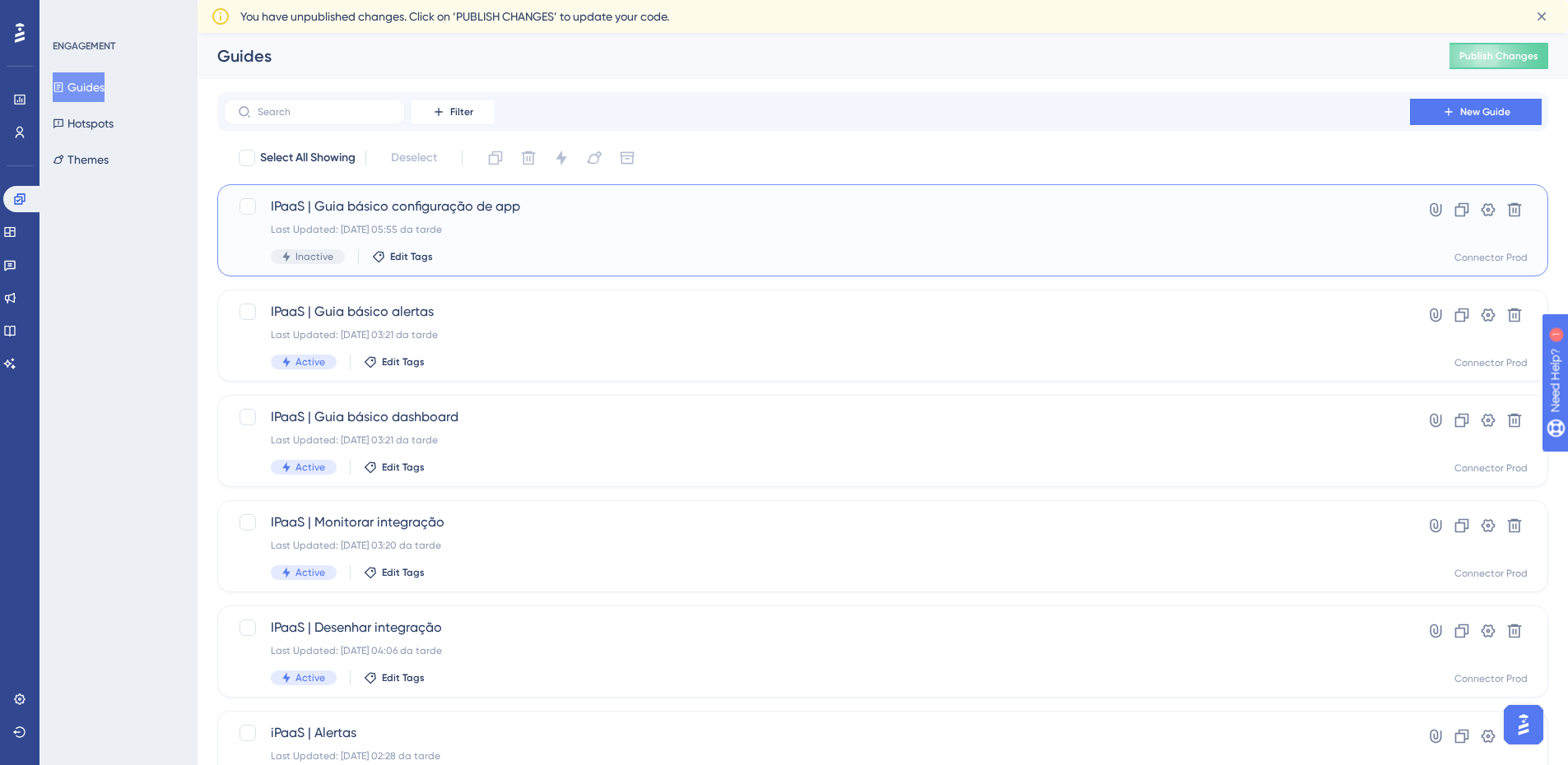
click at [579, 230] on div "Last Updated: 02.10.2025 05:55 da tarde" at bounding box center [817, 229] width 1093 height 13
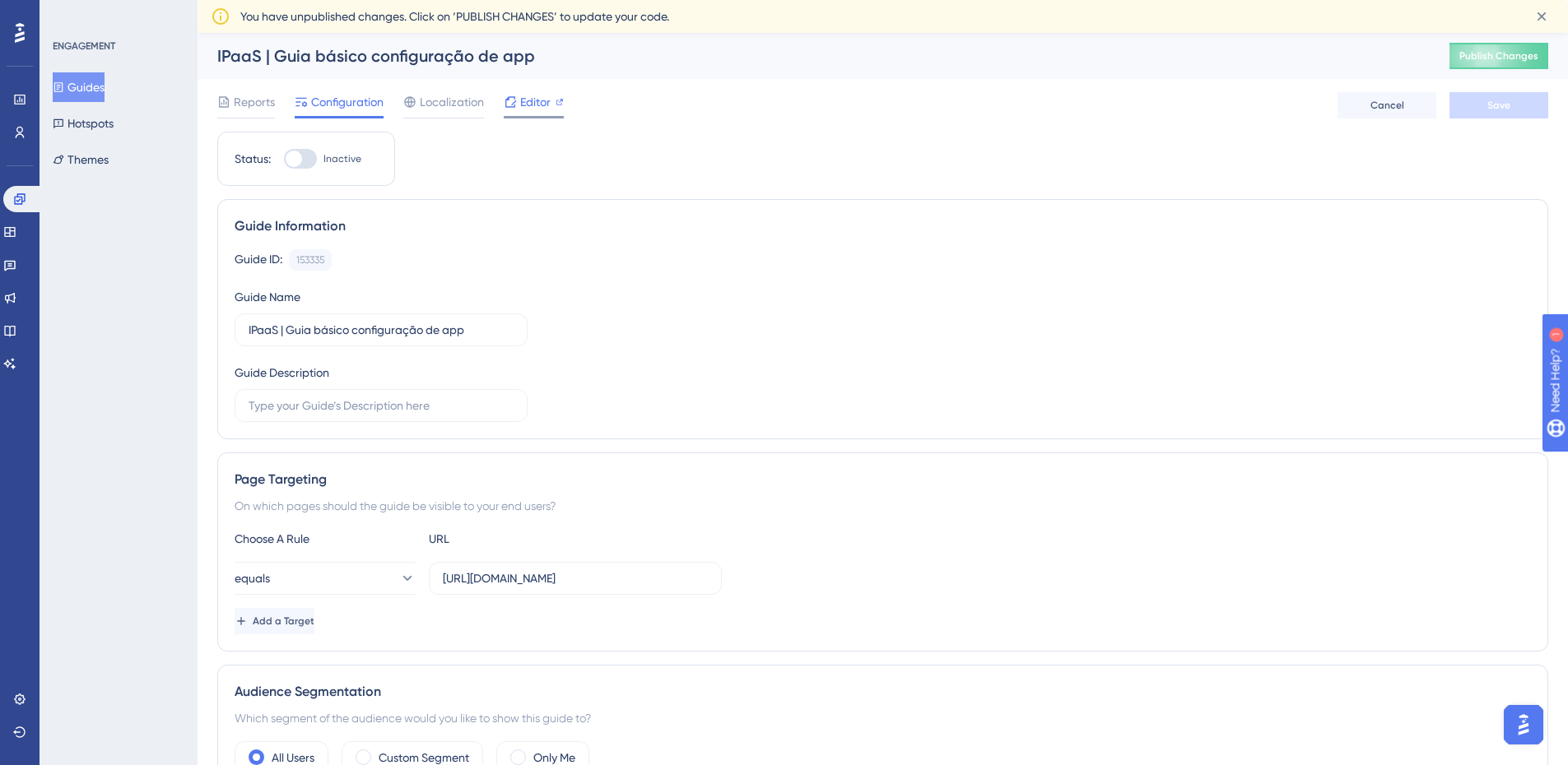
click at [518, 103] on div "Editor" at bounding box center [533, 102] width 60 height 20
